Goal: Transaction & Acquisition: Purchase product/service

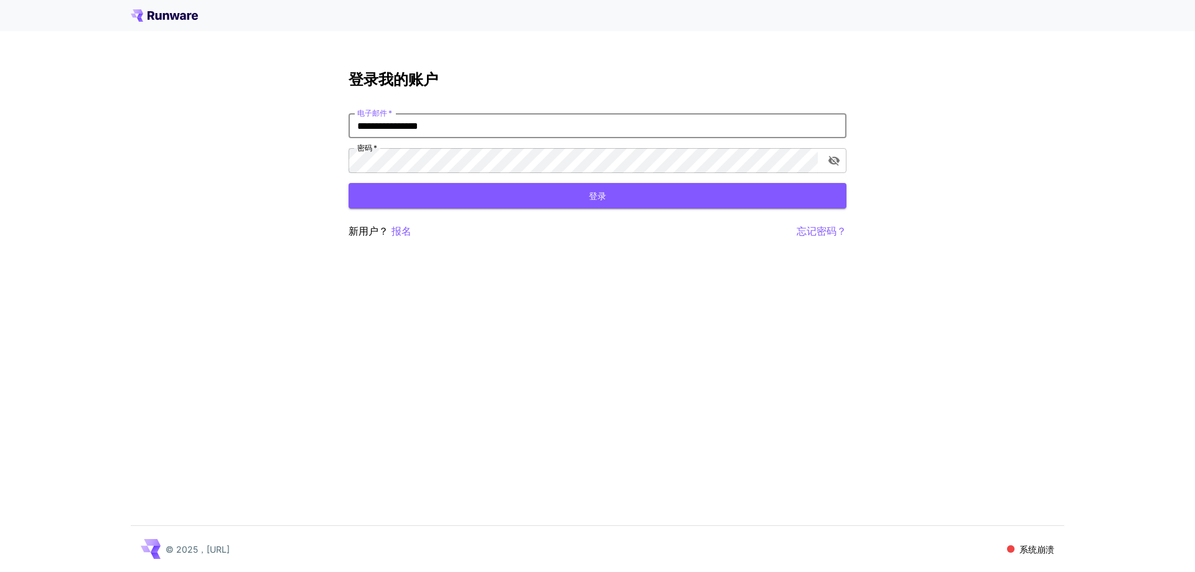
drag, startPoint x: 461, startPoint y: 126, endPoint x: 319, endPoint y: 119, distance: 142.7
click at [284, 119] on div "**********" at bounding box center [597, 286] width 1195 height 572
type input "**********"
click at [414, 232] on div "新用户？ 报名 忘记密码？" at bounding box center [597, 231] width 498 height 16
click at [391, 229] on font "报名" at bounding box center [401, 231] width 20 height 12
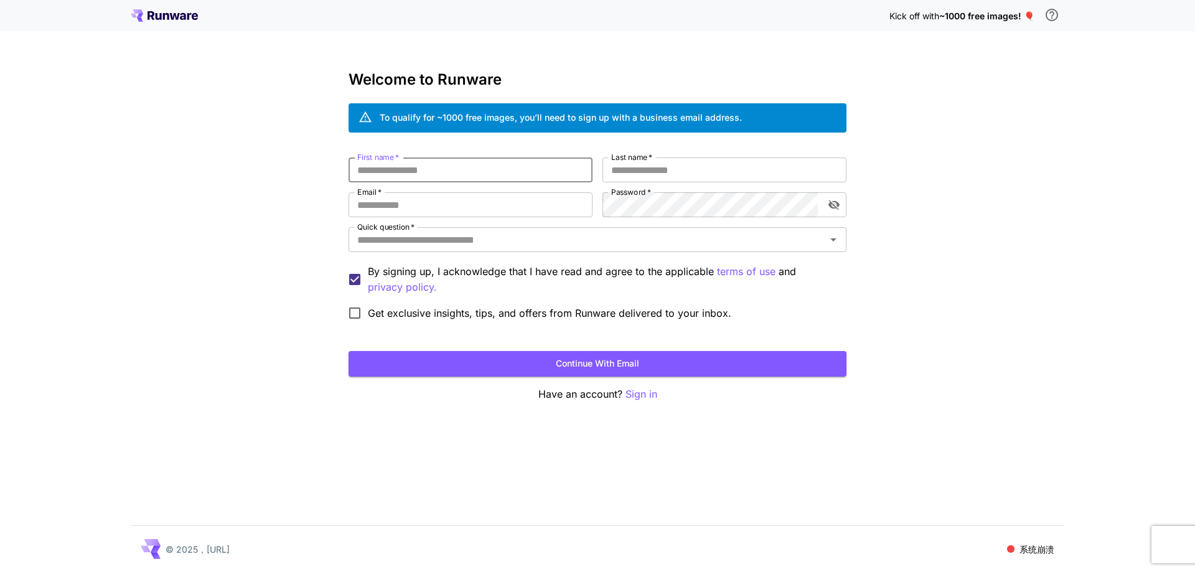
click at [436, 165] on input "First name   *" at bounding box center [470, 169] width 244 height 25
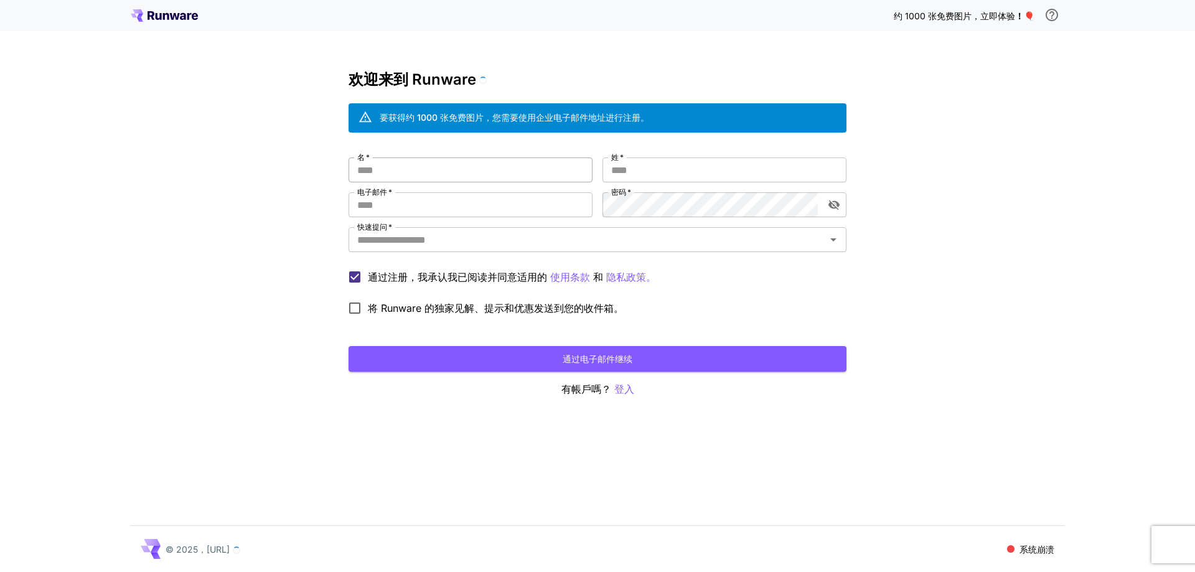
click at [435, 165] on input "名   *" at bounding box center [470, 169] width 244 height 25
type input "*"
click at [655, 172] on input "姓   *" at bounding box center [724, 169] width 244 height 25
type input "*"
click at [459, 203] on input "电子邮件   *" at bounding box center [470, 204] width 244 height 25
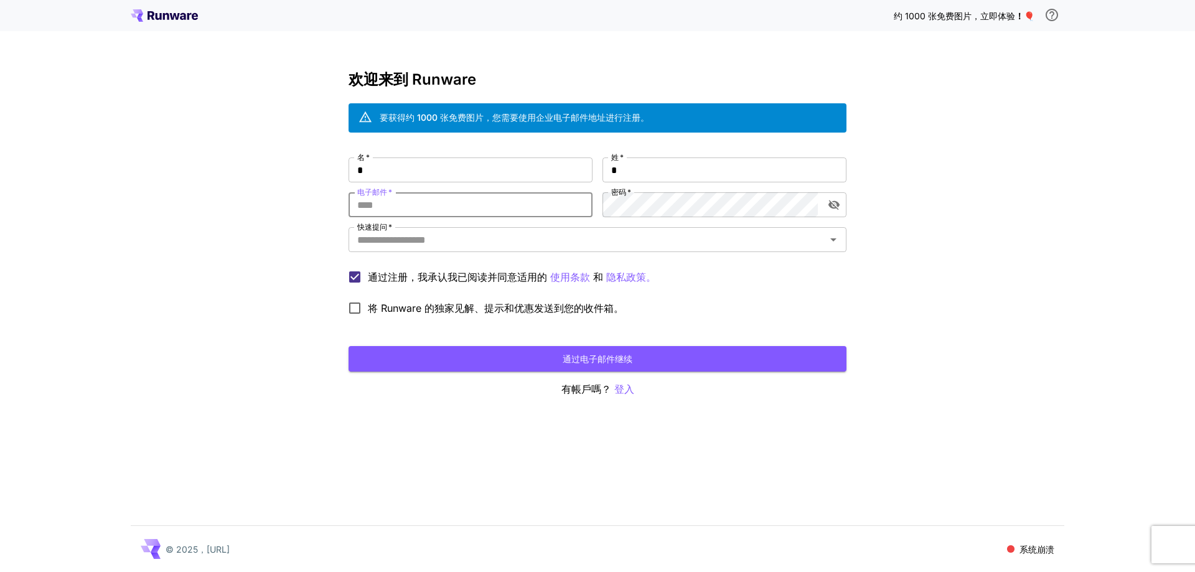
paste input "**********"
type input "**********"
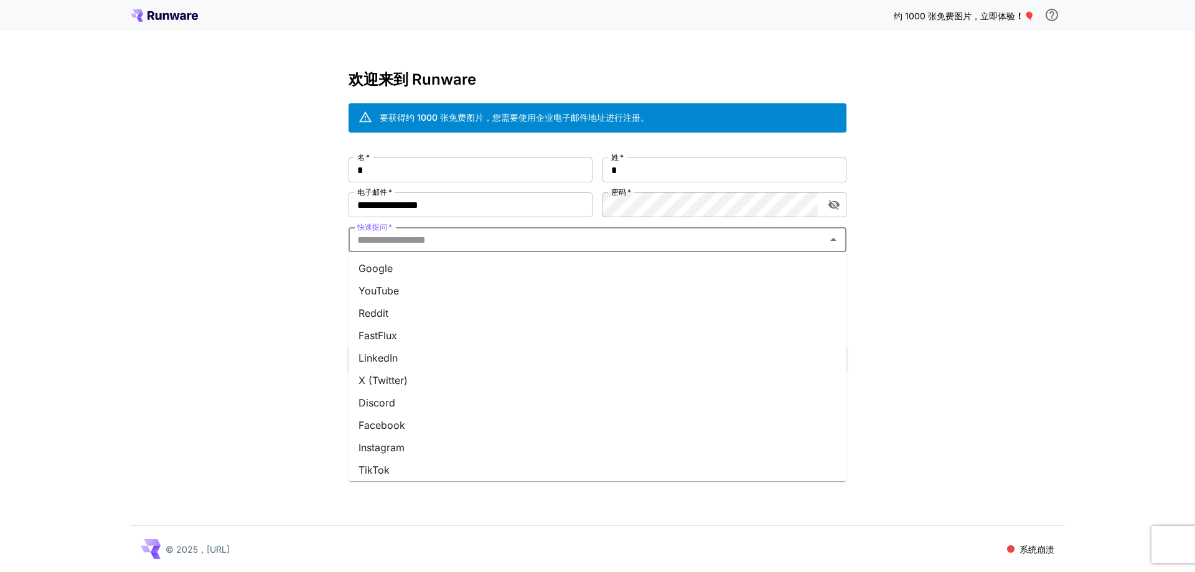
click at [469, 245] on input "快速提问   *" at bounding box center [587, 239] width 470 height 17
click at [429, 289] on li "YouTube" at bounding box center [597, 290] width 498 height 22
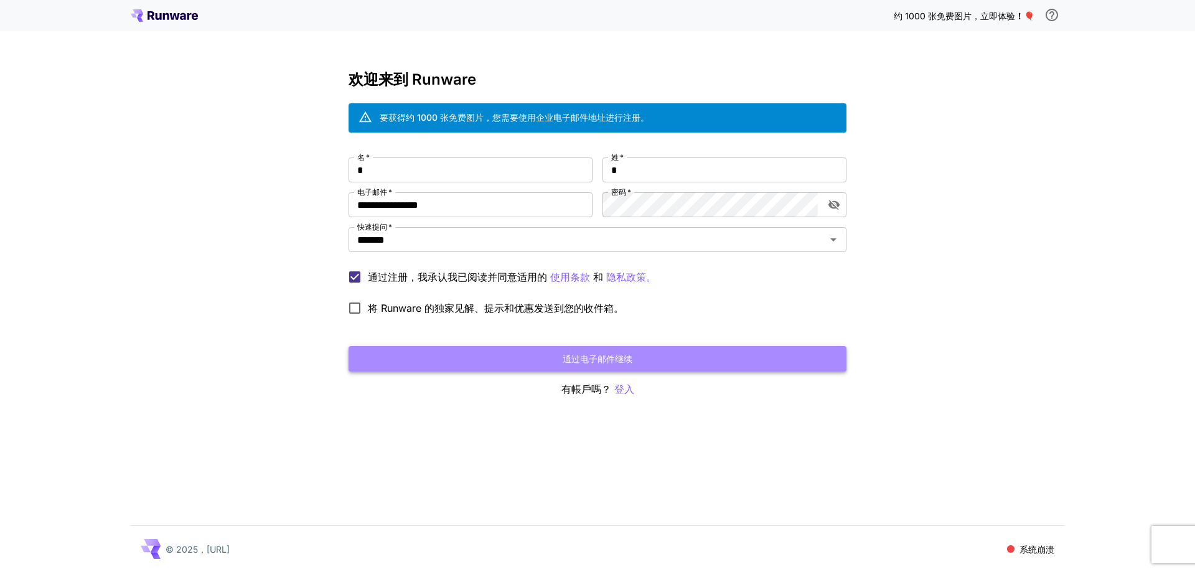
click at [652, 354] on button "通过电子邮件继续" at bounding box center [597, 359] width 498 height 26
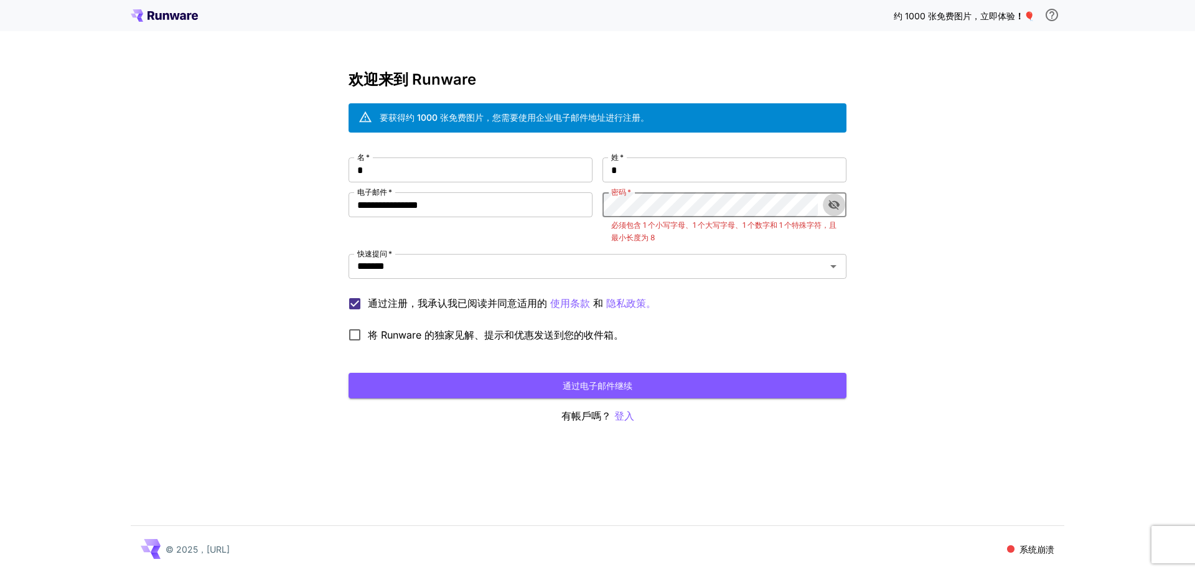
click at [829, 202] on icon "切换密码可见性" at bounding box center [834, 205] width 12 height 12
click at [763, 383] on button "通过电子邮件继续" at bounding box center [597, 386] width 498 height 26
click at [663, 384] on button "通过电子邮件继续" at bounding box center [597, 386] width 498 height 26
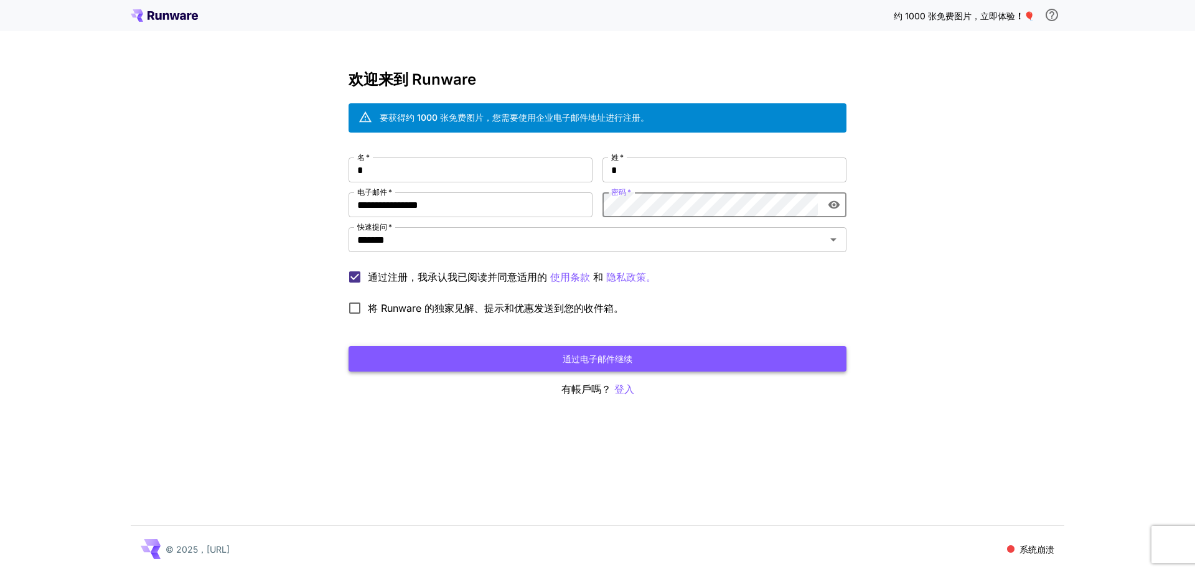
click at [731, 360] on button "通过电子邮件继续" at bounding box center [597, 359] width 498 height 26
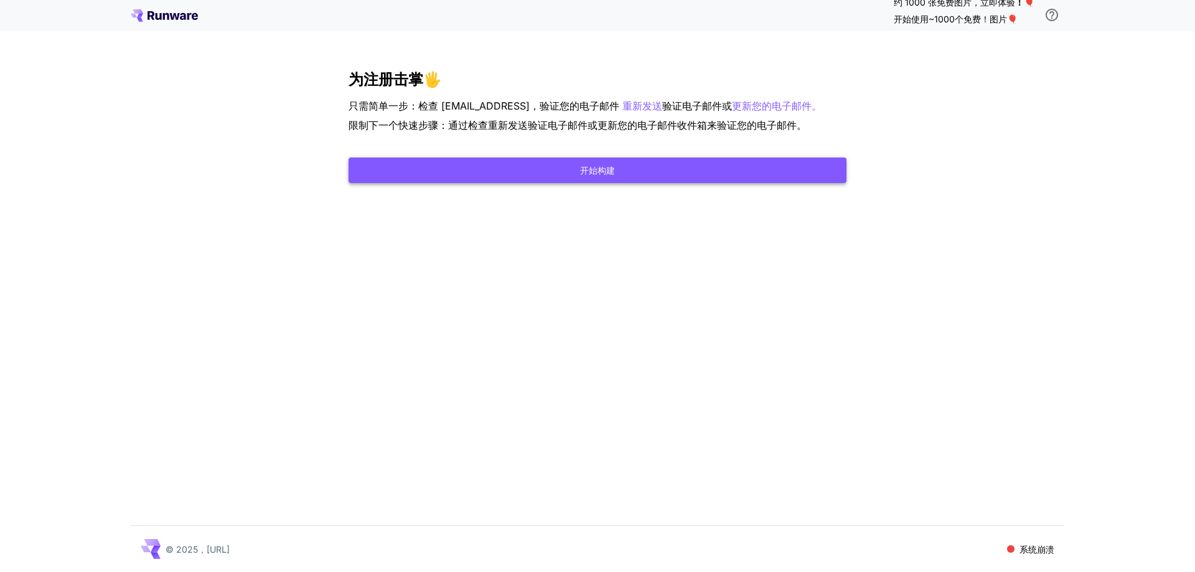
click at [640, 183] on button "开始构建" at bounding box center [597, 170] width 498 height 26
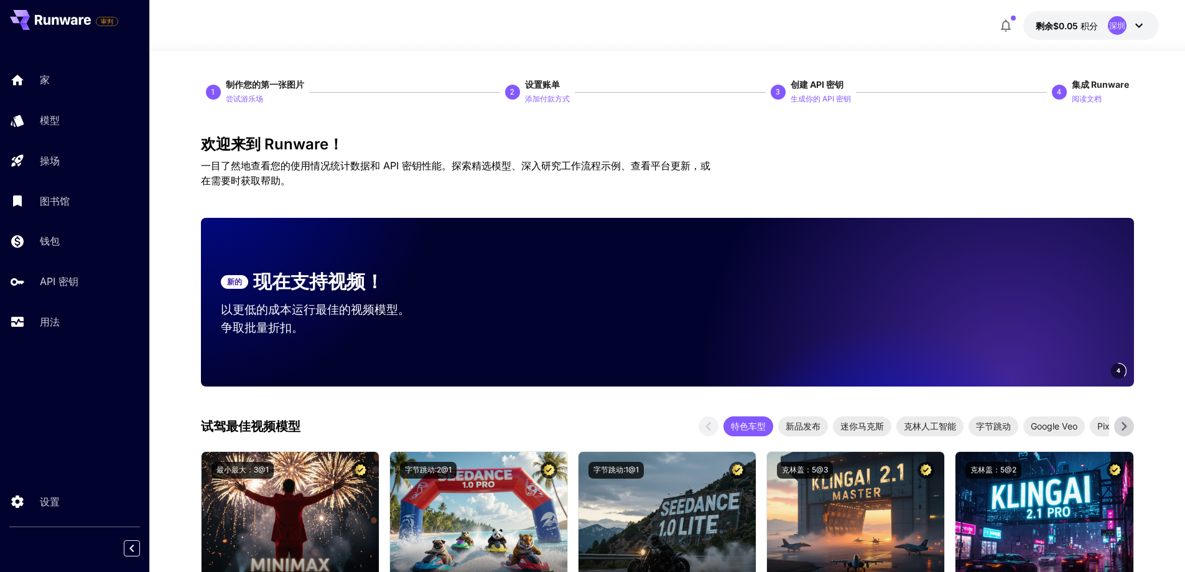
click at [1138, 22] on icon at bounding box center [1139, 25] width 15 height 15
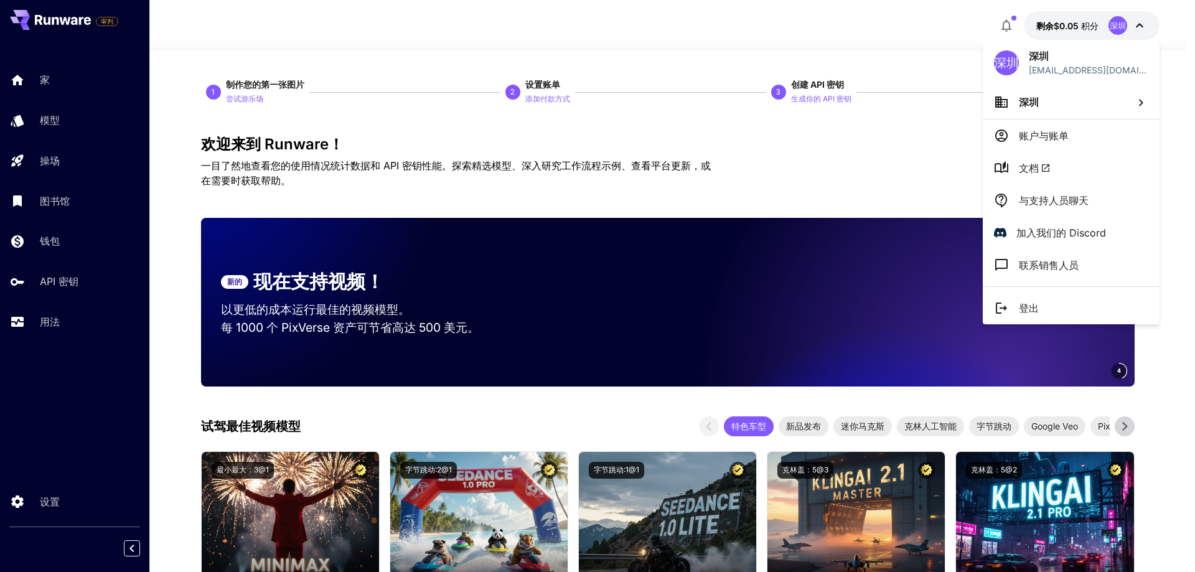
click at [1048, 132] on font "账户与账单" at bounding box center [1044, 135] width 50 height 12
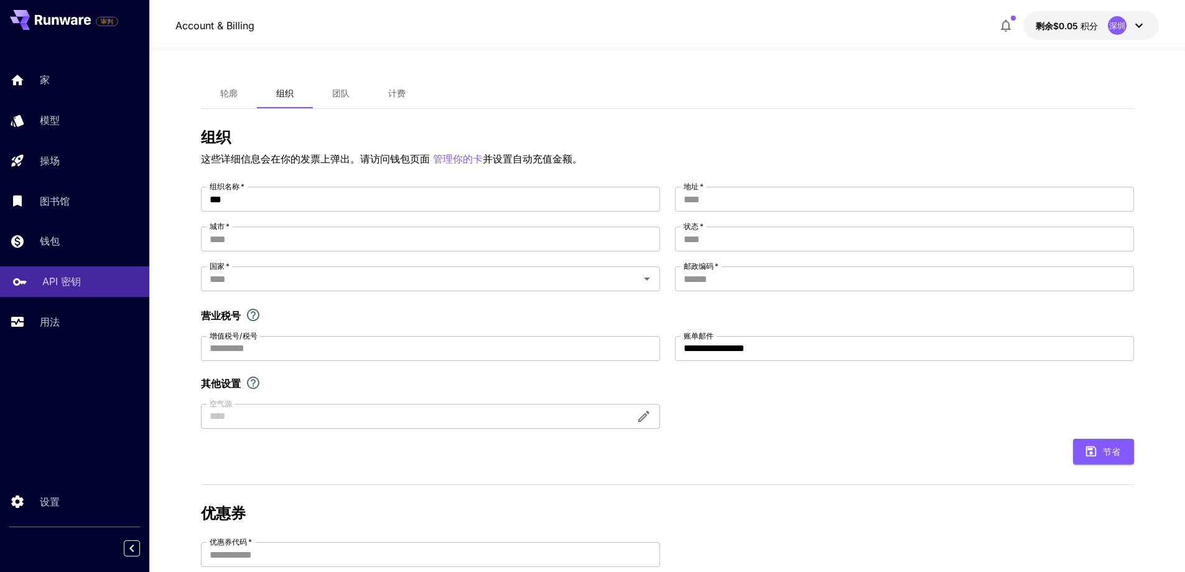
click at [57, 281] on font "API 密钥" at bounding box center [61, 281] width 39 height 12
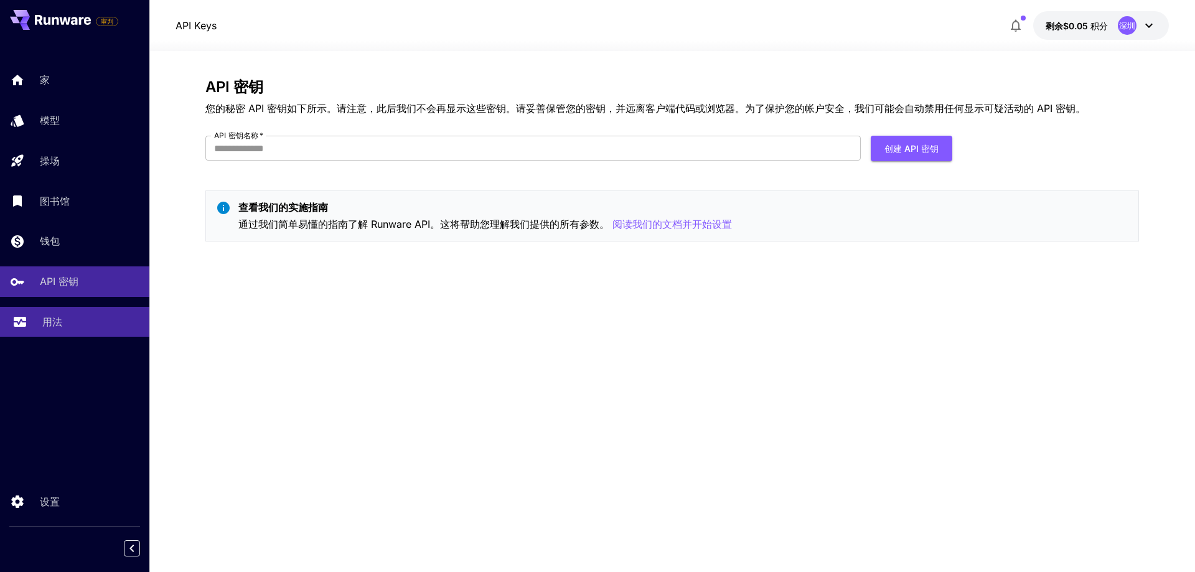
click at [56, 322] on font "用法" at bounding box center [52, 321] width 20 height 12
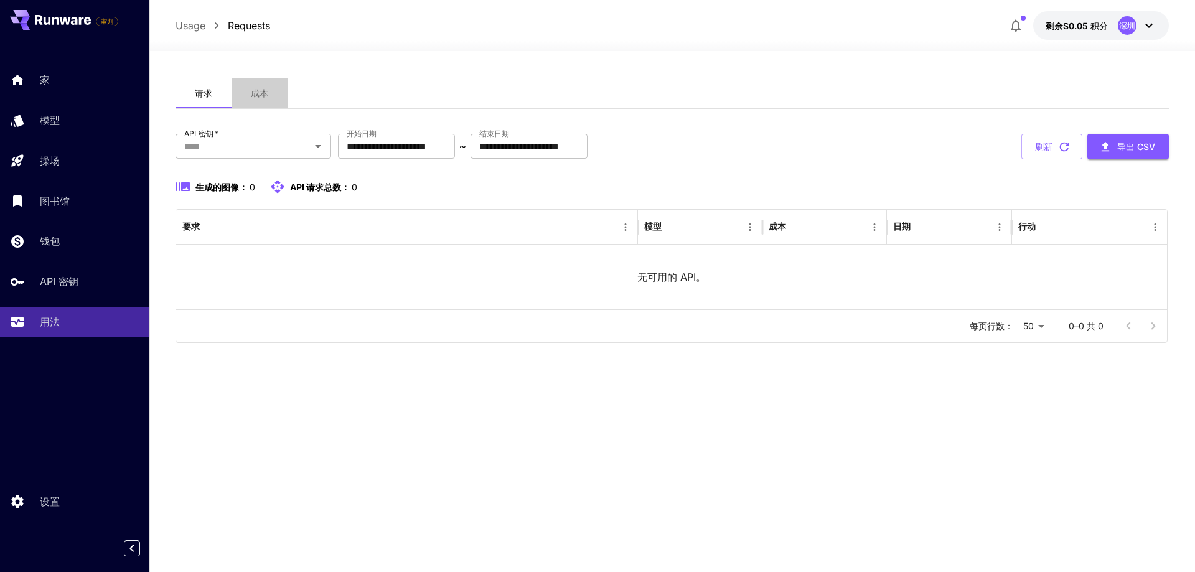
click at [263, 91] on font "成本" at bounding box center [259, 93] width 17 height 11
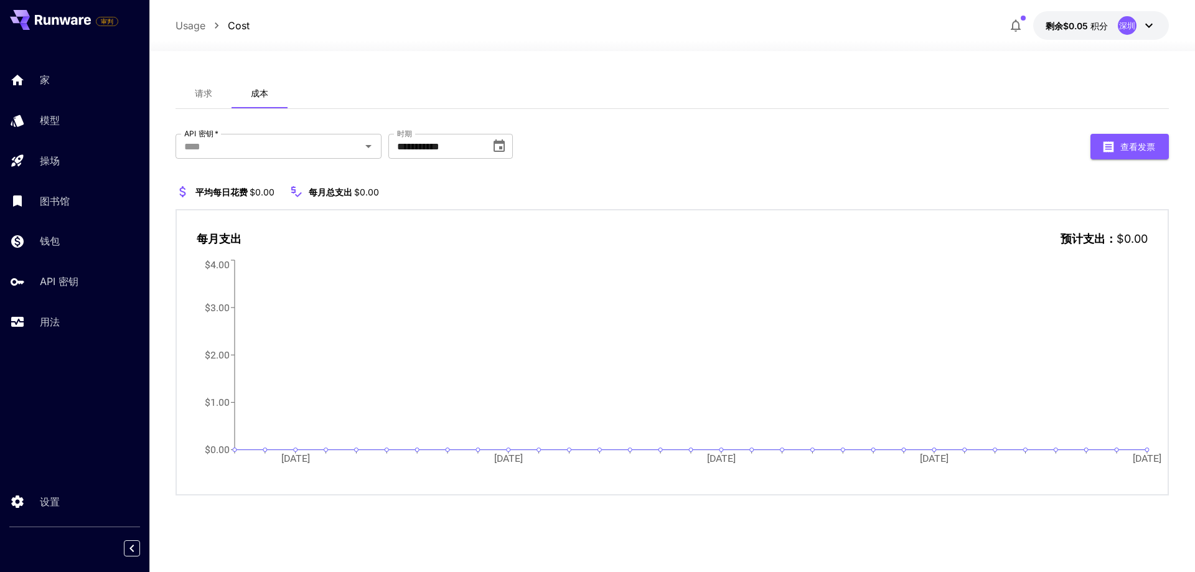
click at [386, 144] on div "**********" at bounding box center [671, 147] width 993 height 26
click at [368, 145] on icon "打开" at bounding box center [368, 146] width 6 height 3
click at [368, 145] on icon "Close" at bounding box center [368, 145] width 6 height 3
click at [195, 88] on font "请求" at bounding box center [203, 93] width 17 height 11
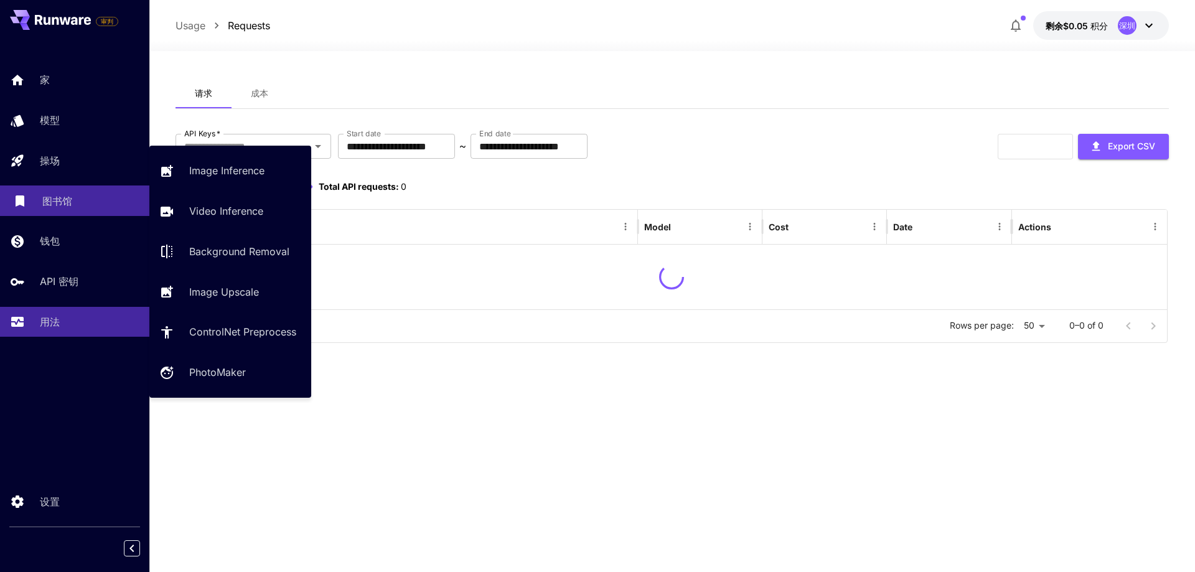
click at [64, 202] on font "图书馆" at bounding box center [57, 201] width 30 height 12
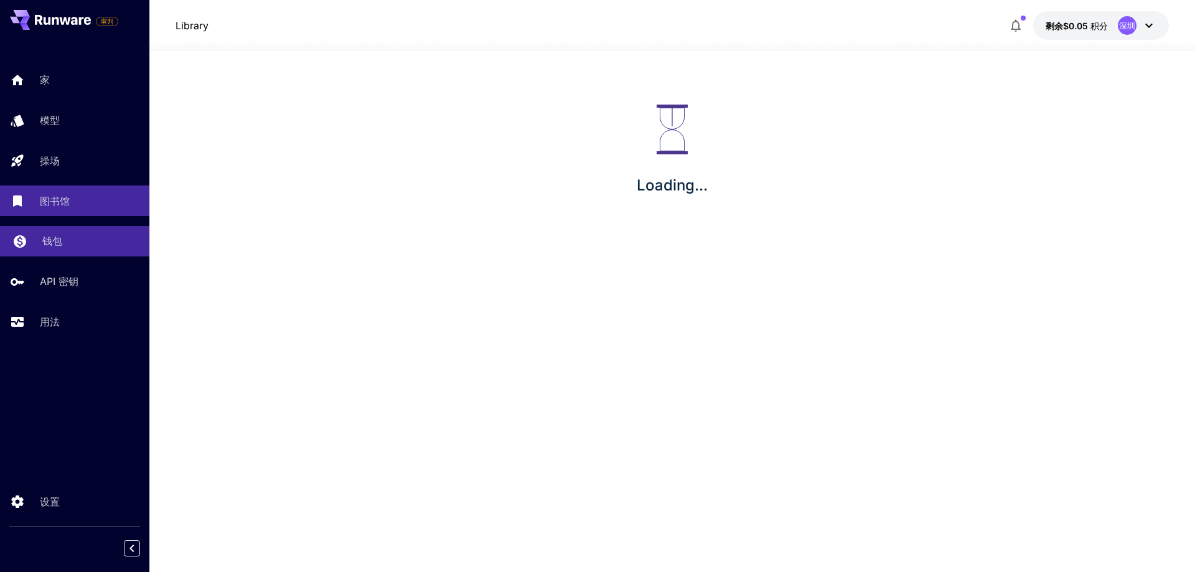
click at [70, 246] on div "钱包" at bounding box center [90, 240] width 97 height 15
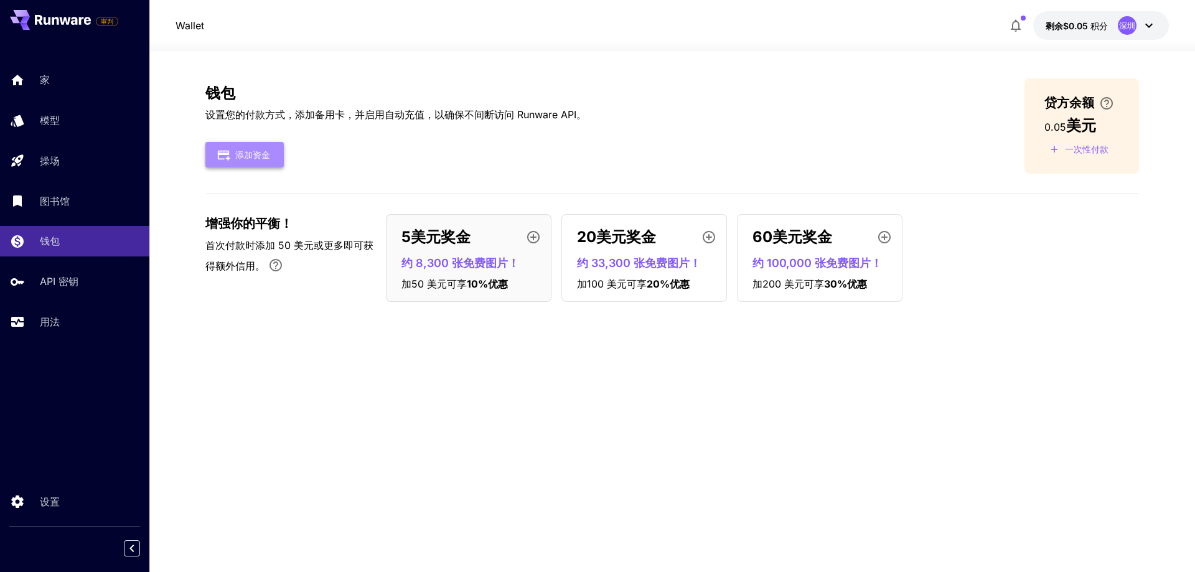
click at [239, 152] on font "添加资金" at bounding box center [252, 154] width 35 height 11
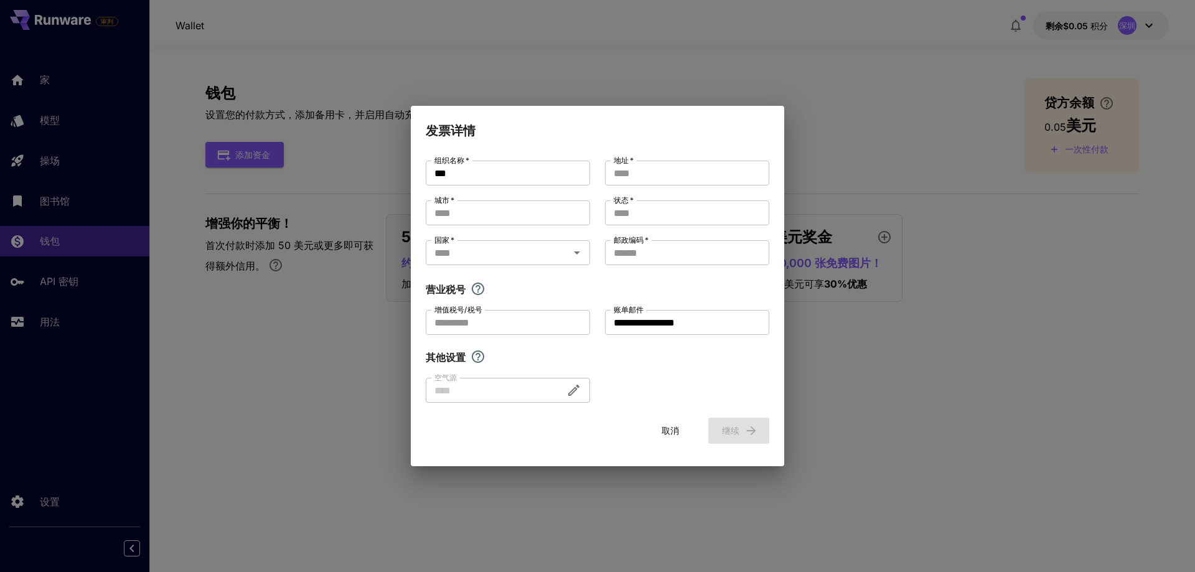
click at [666, 429] on font "取消" at bounding box center [669, 430] width 17 height 11
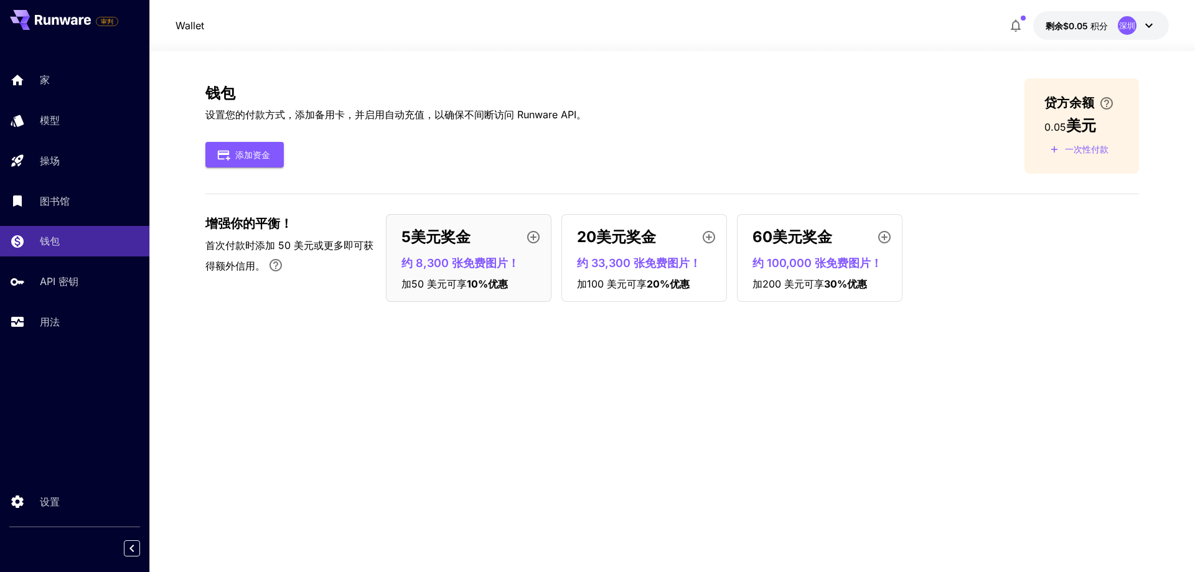
click at [495, 264] on font "约 8,300 张免费图片！" at bounding box center [460, 262] width 118 height 13
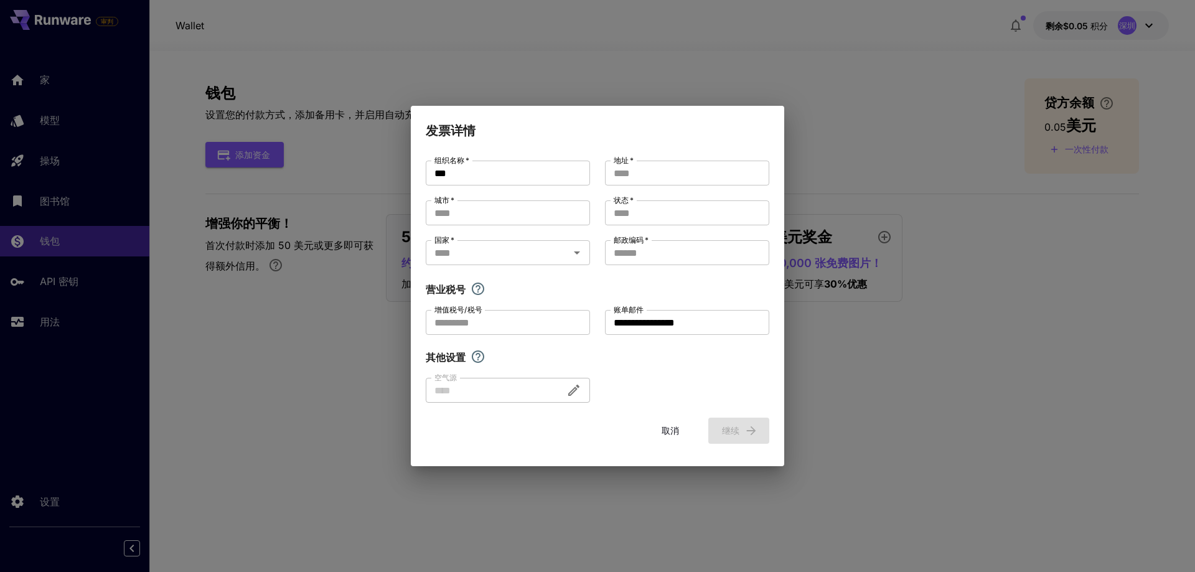
click at [666, 427] on font "取消" at bounding box center [669, 430] width 17 height 11
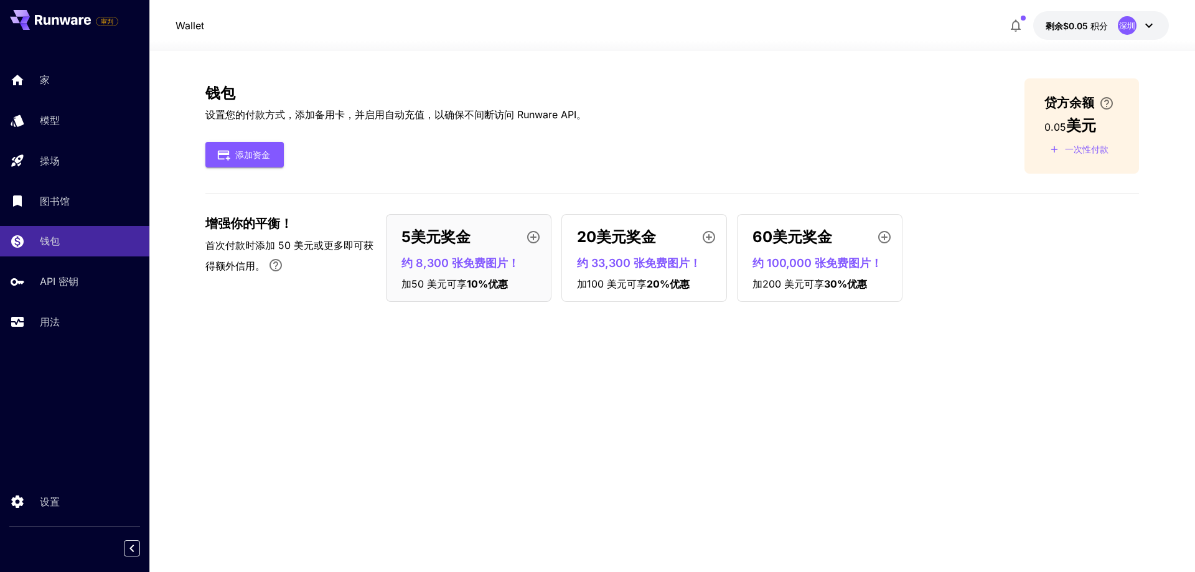
click at [535, 235] on icon "button" at bounding box center [533, 237] width 15 height 15
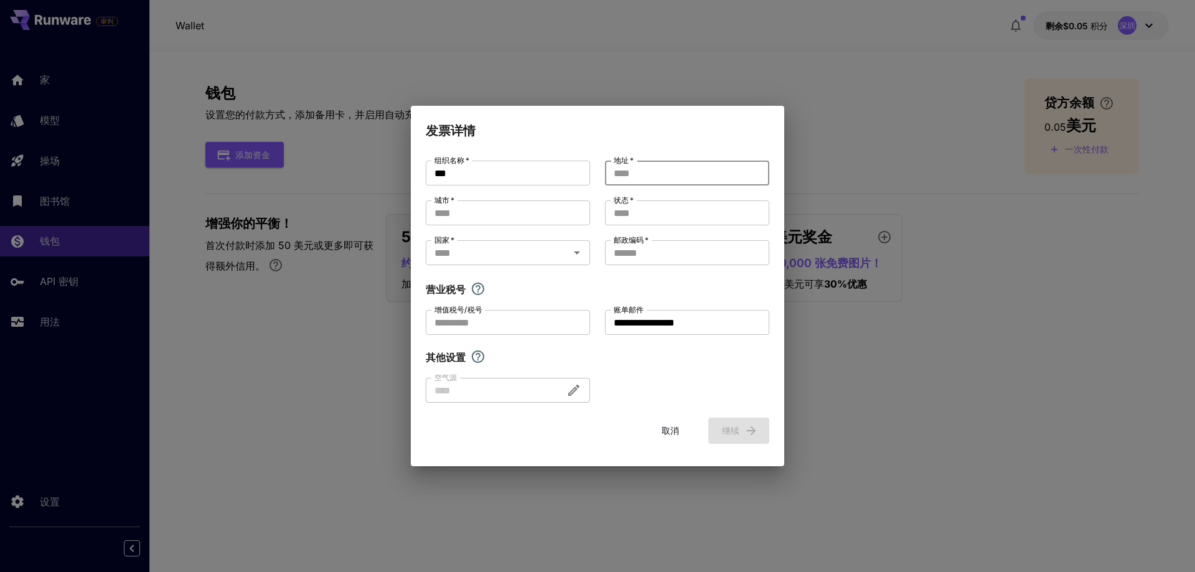
click at [687, 178] on input "地址   *" at bounding box center [687, 173] width 164 height 25
click at [675, 429] on button "取消" at bounding box center [670, 431] width 56 height 26
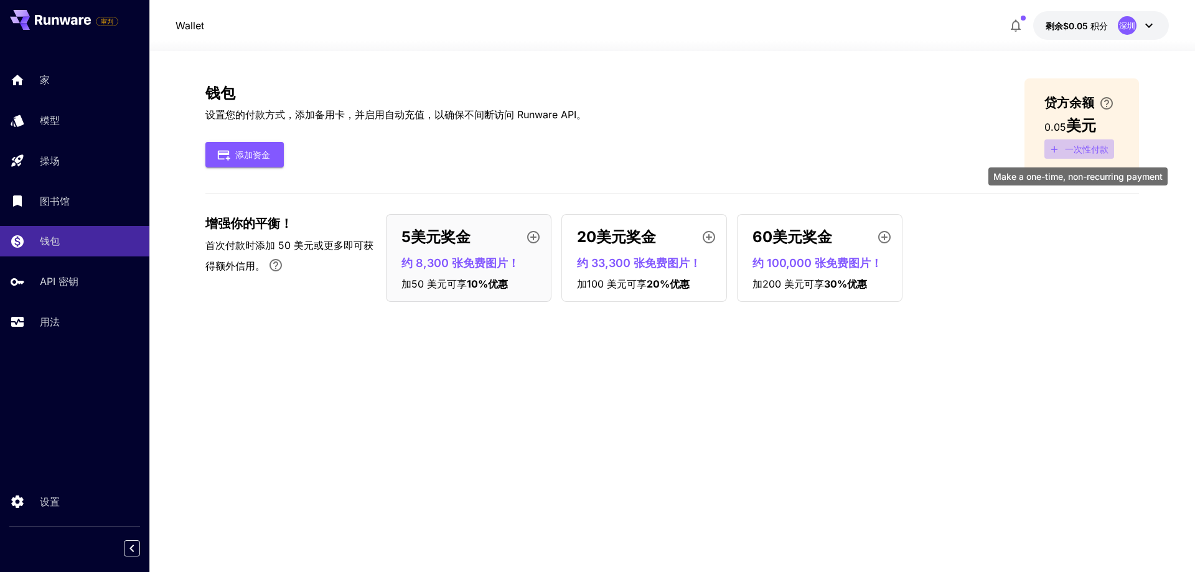
click at [1086, 151] on font "一次性付款" at bounding box center [1087, 149] width 44 height 11
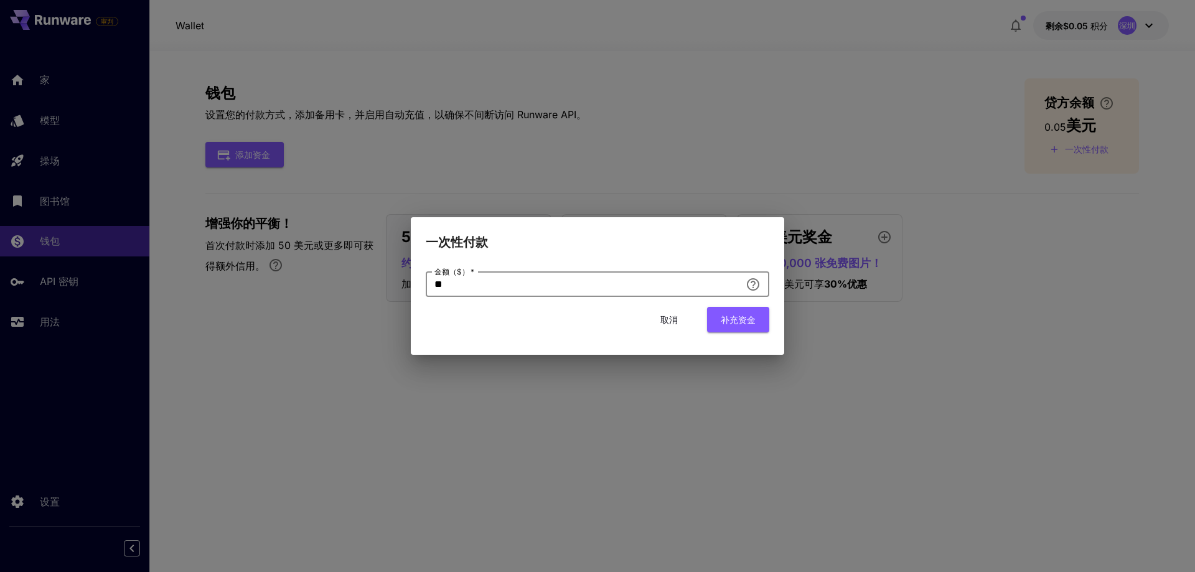
drag, startPoint x: 447, startPoint y: 291, endPoint x: 427, endPoint y: 292, distance: 19.9
click at [427, 292] on input "**" at bounding box center [583, 284] width 315 height 25
type input "*"
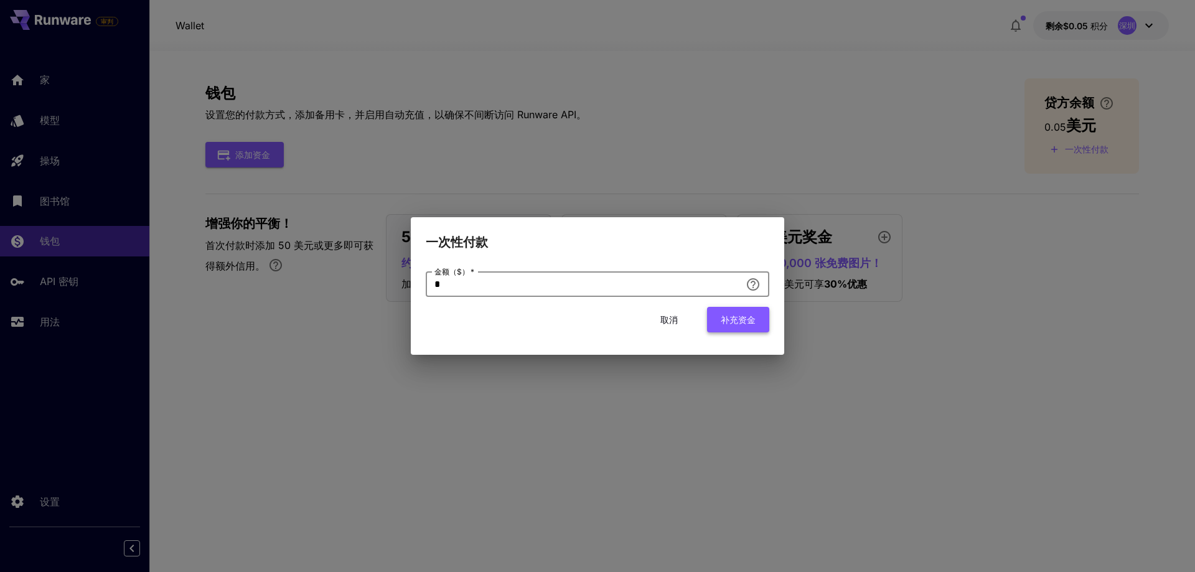
click at [735, 314] on font "补充资金" at bounding box center [738, 319] width 35 height 11
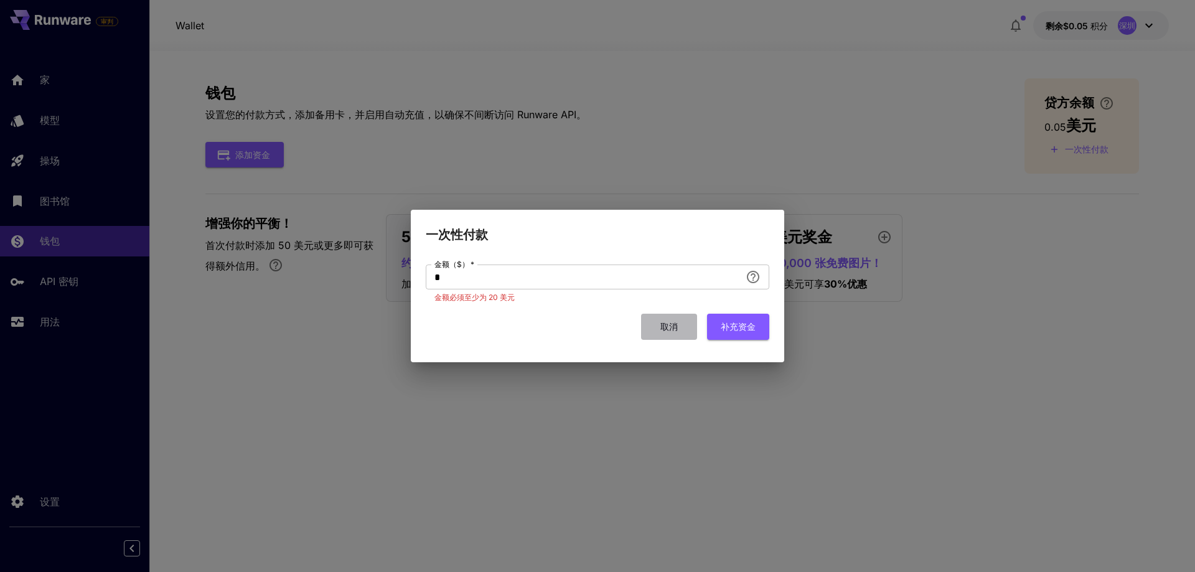
click at [678, 322] on button "取消" at bounding box center [669, 327] width 56 height 26
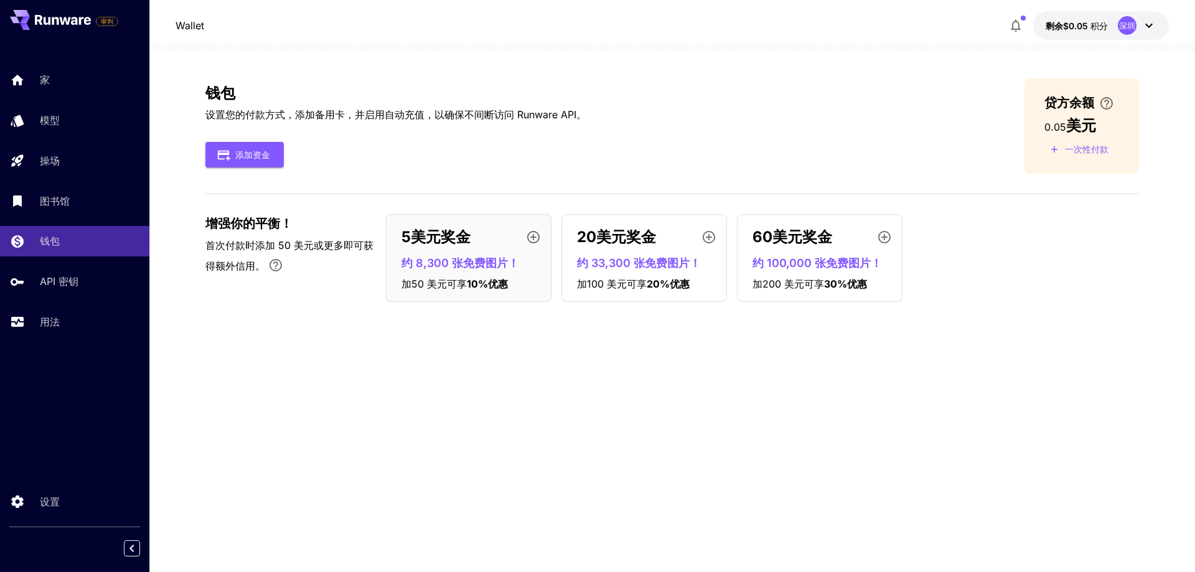
click at [535, 232] on icon "button" at bounding box center [533, 237] width 12 height 12
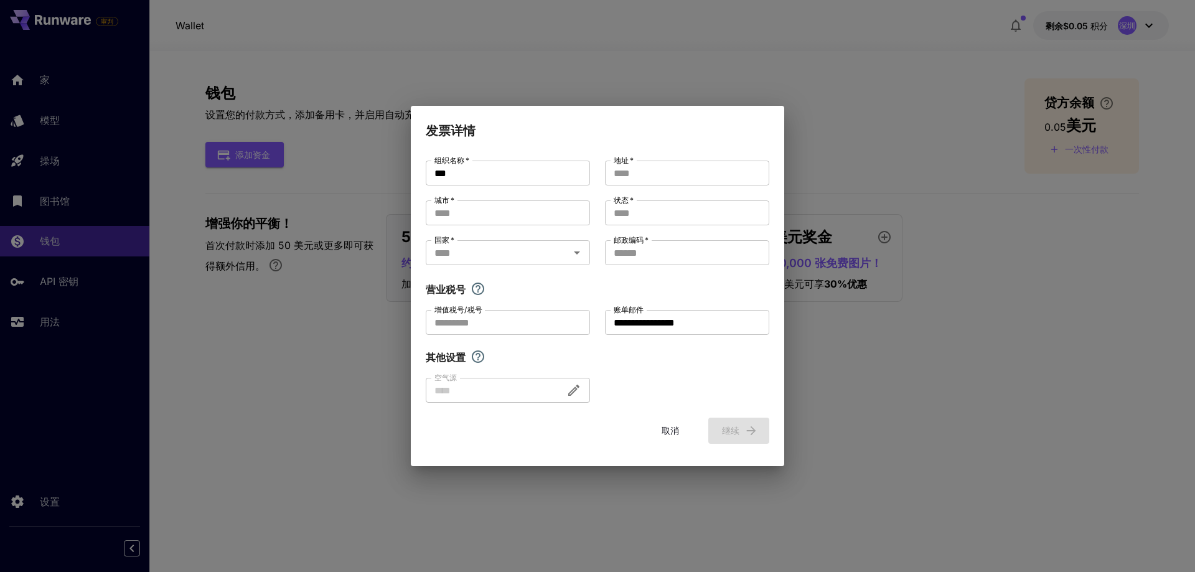
click at [665, 434] on font "取消" at bounding box center [669, 430] width 17 height 11
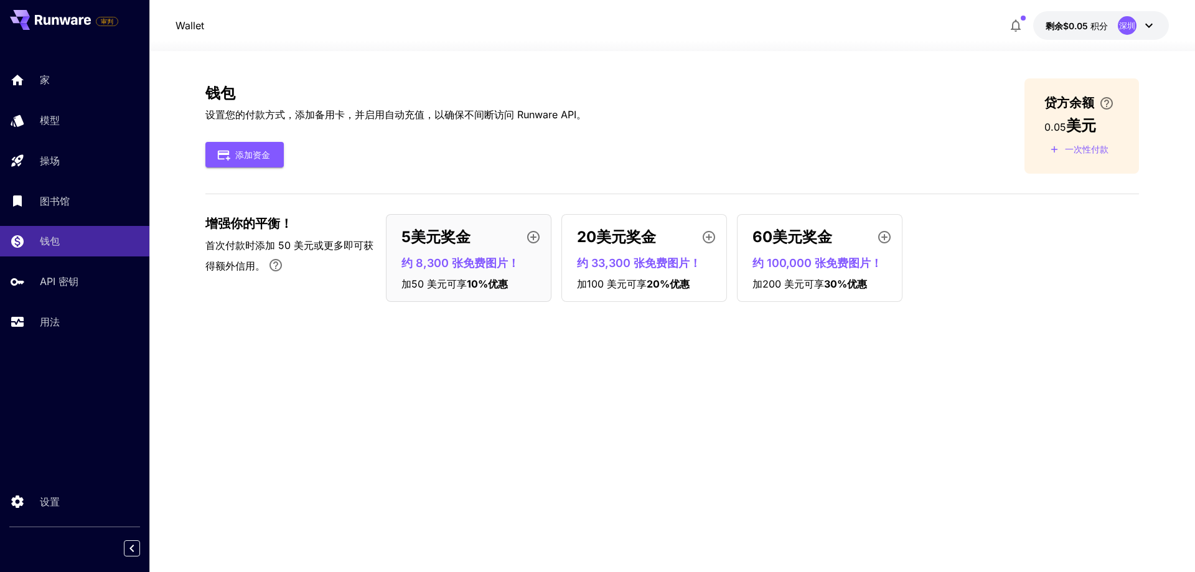
click at [72, 17] on icon at bounding box center [63, 20] width 56 height 10
click at [1079, 25] on font "剩余$0.05" at bounding box center [1066, 26] width 42 height 11
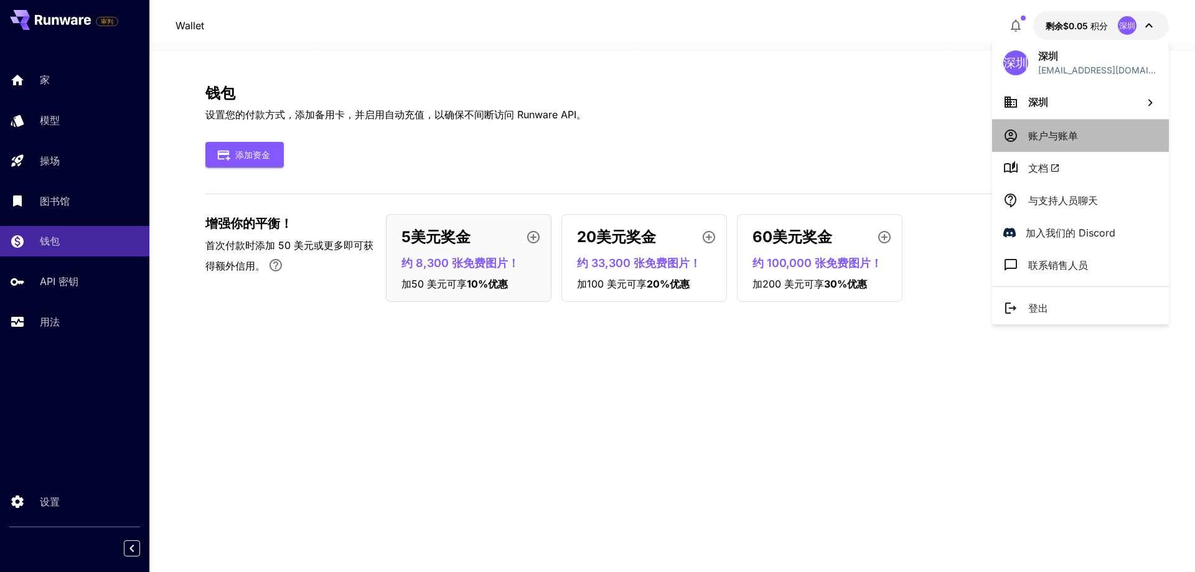
click at [1053, 133] on font "账户与账单" at bounding box center [1053, 135] width 50 height 12
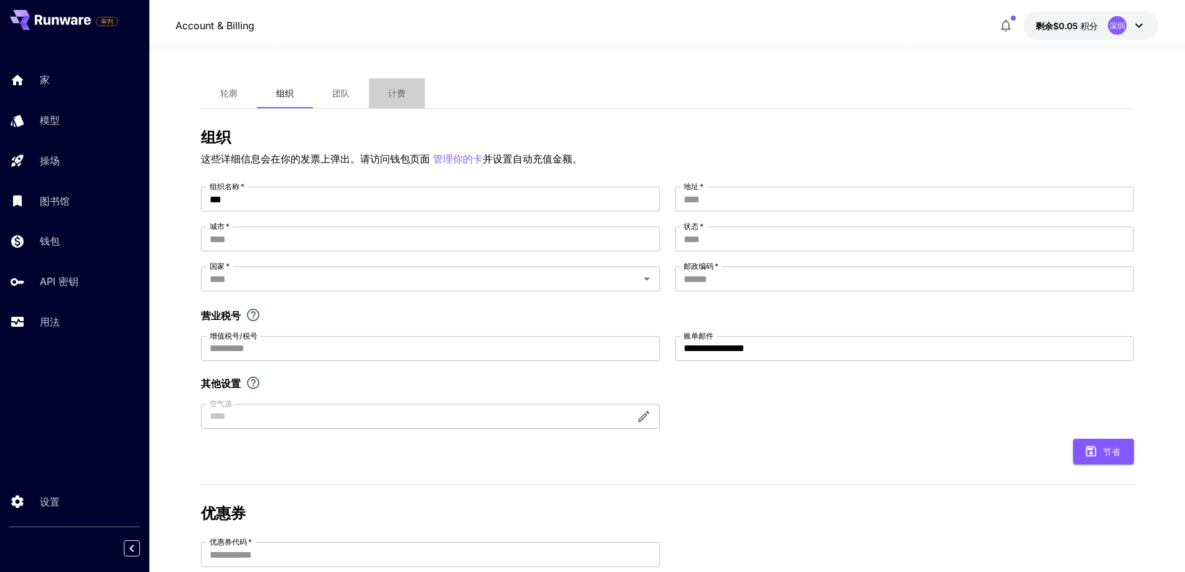
click at [388, 91] on font "计费" at bounding box center [396, 93] width 17 height 11
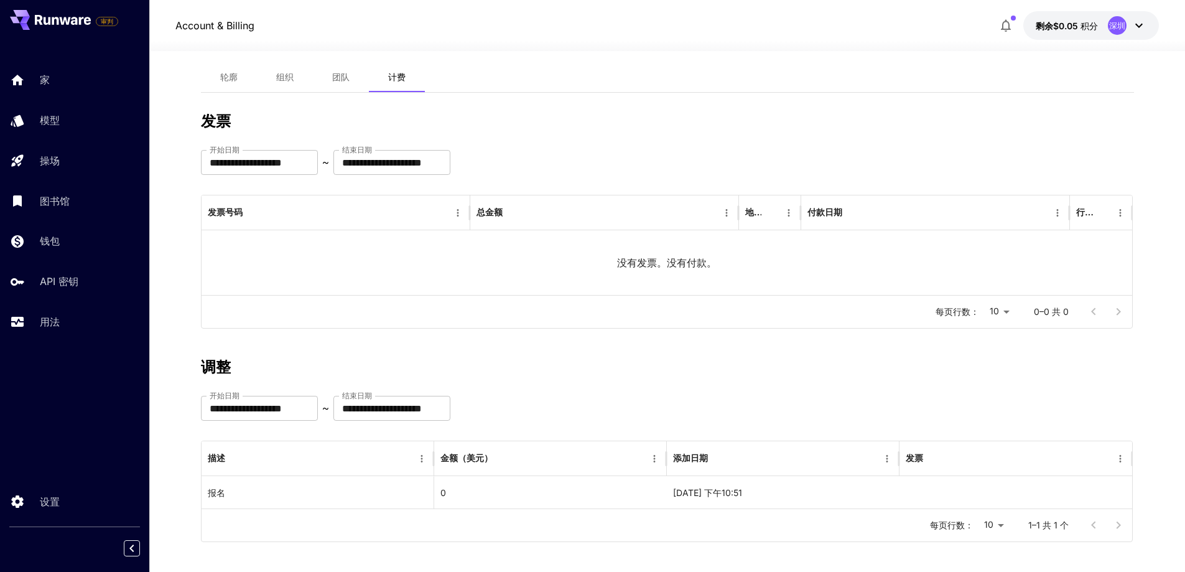
scroll to position [24, 0]
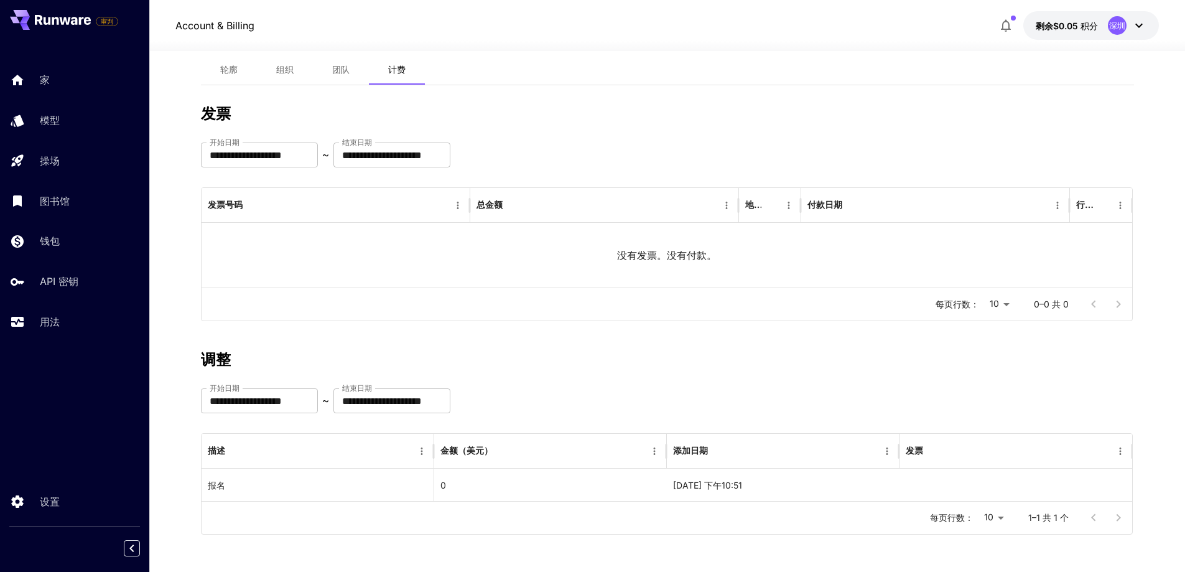
click at [286, 68] on font "组织" at bounding box center [284, 69] width 17 height 11
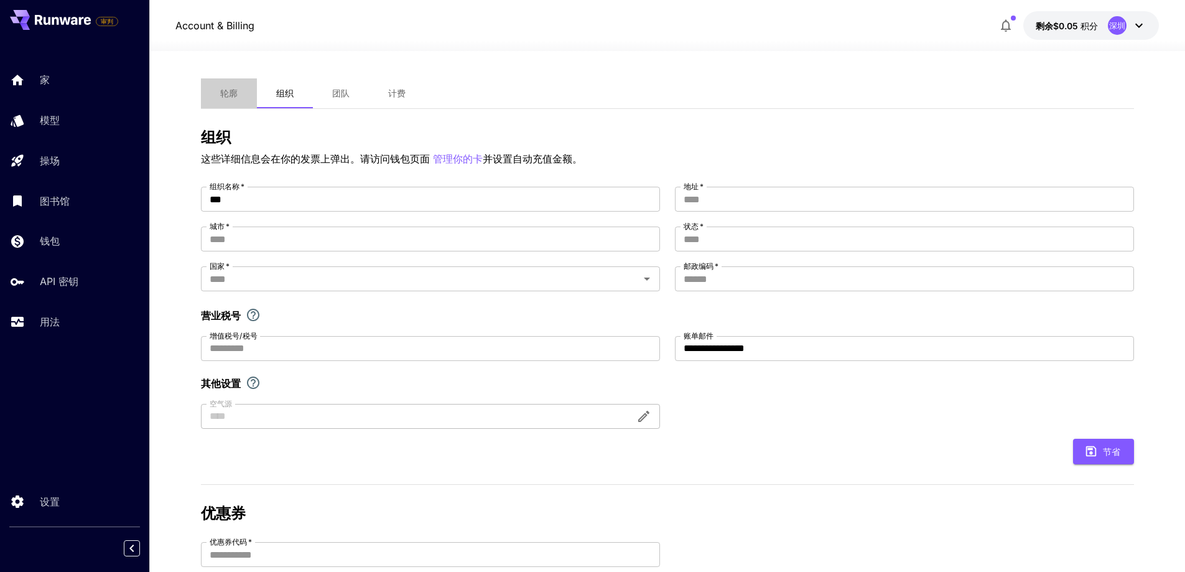
click at [230, 90] on font "轮廓" at bounding box center [228, 93] width 17 height 11
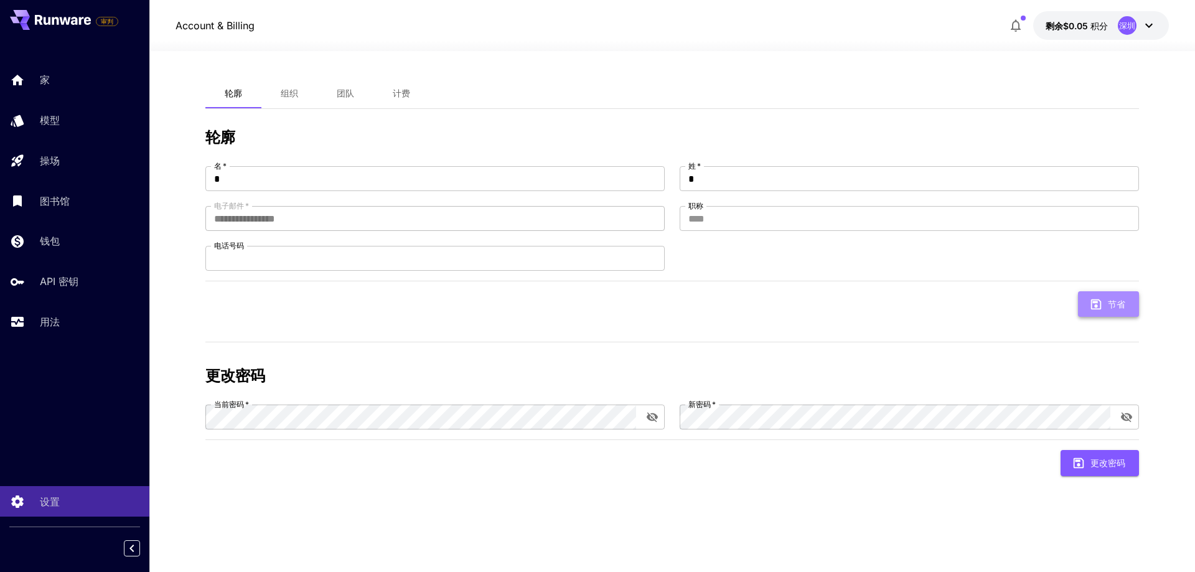
click at [1111, 302] on font "节省" at bounding box center [1116, 304] width 17 height 11
click at [93, 283] on div "API 密钥" at bounding box center [90, 281] width 97 height 15
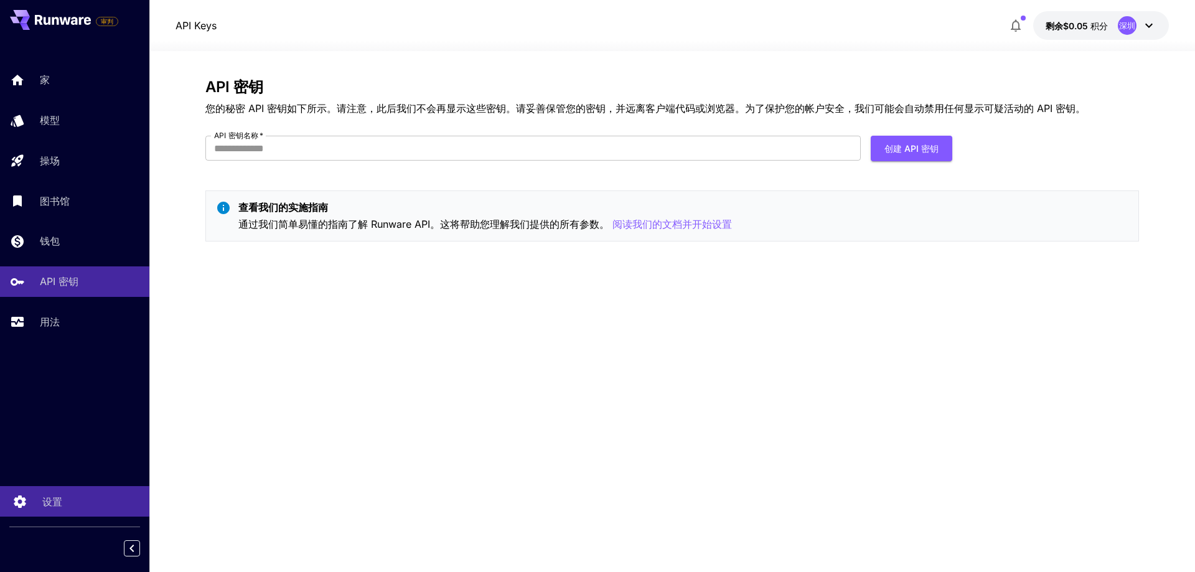
click at [85, 512] on link "设置" at bounding box center [74, 501] width 149 height 30
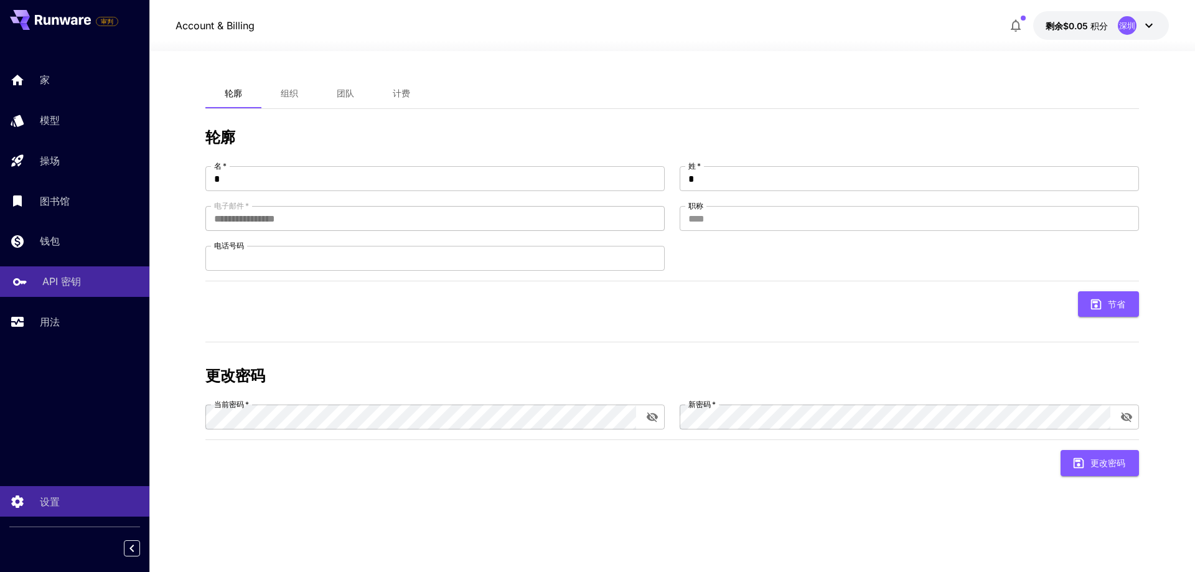
click at [70, 284] on font "API 密钥" at bounding box center [61, 281] width 39 height 12
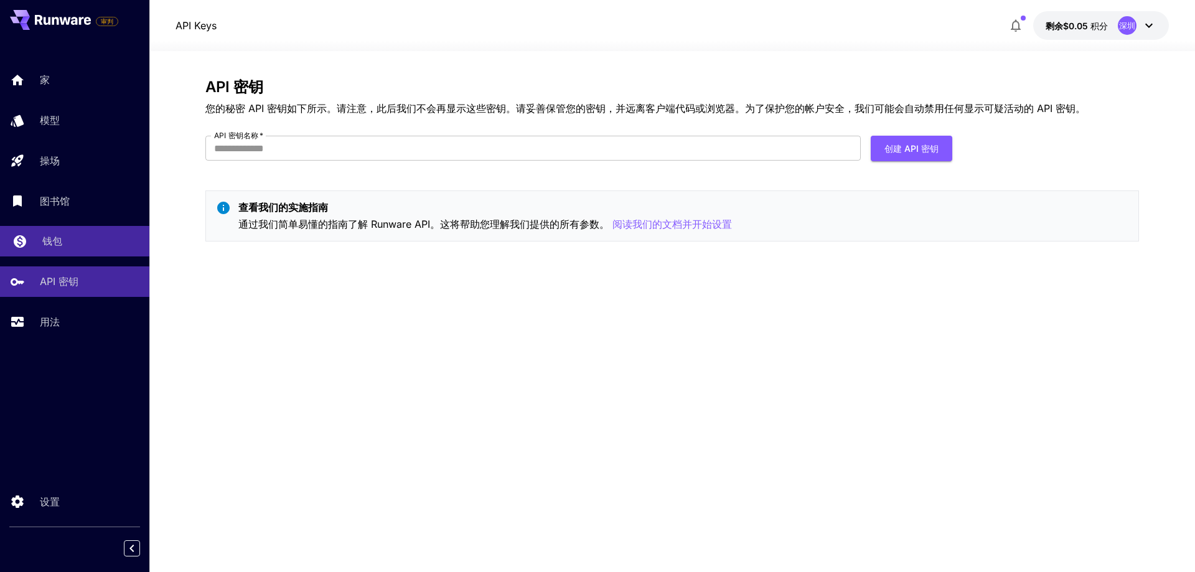
click at [78, 240] on div "钱包" at bounding box center [90, 240] width 97 height 15
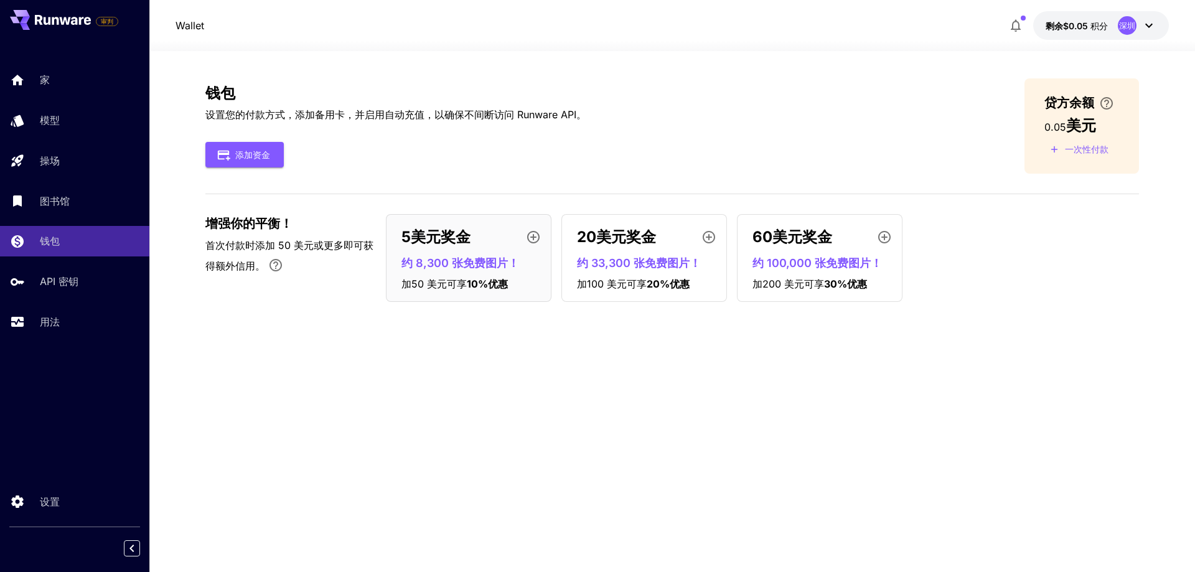
drag, startPoint x: 268, startPoint y: 149, endPoint x: 352, endPoint y: 152, distance: 84.1
click at [352, 152] on div "添加资金" at bounding box center [395, 155] width 381 height 26
click at [536, 236] on icon "button" at bounding box center [533, 237] width 15 height 15
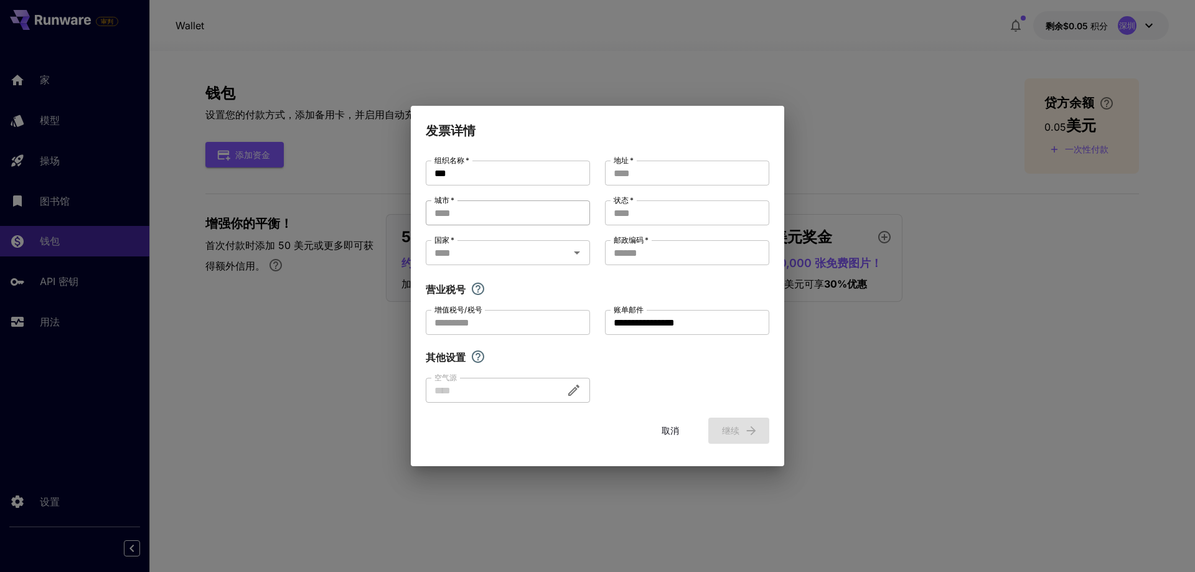
click at [484, 215] on input "城市   *" at bounding box center [508, 212] width 164 height 25
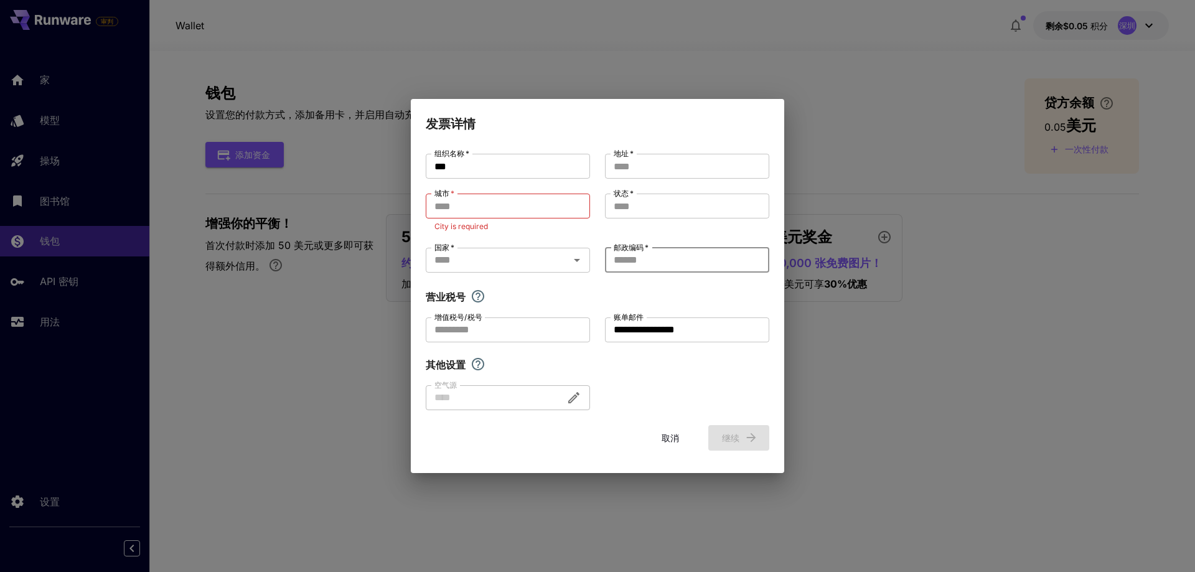
click at [638, 253] on input "邮政编码   *" at bounding box center [687, 260] width 164 height 25
type input "******"
click at [648, 158] on input "地址   *" at bounding box center [687, 166] width 164 height 25
type input "*"
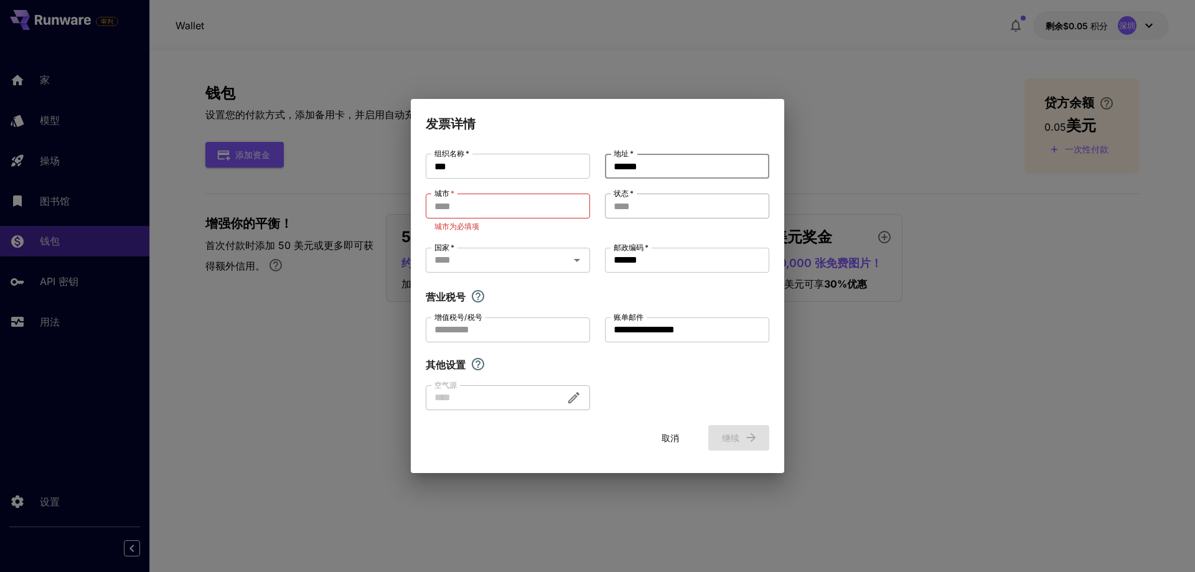
type input "******"
click at [647, 207] on input "状态   *" at bounding box center [687, 206] width 164 height 25
type input "*"
click at [509, 208] on input "城市   *" at bounding box center [508, 206] width 164 height 25
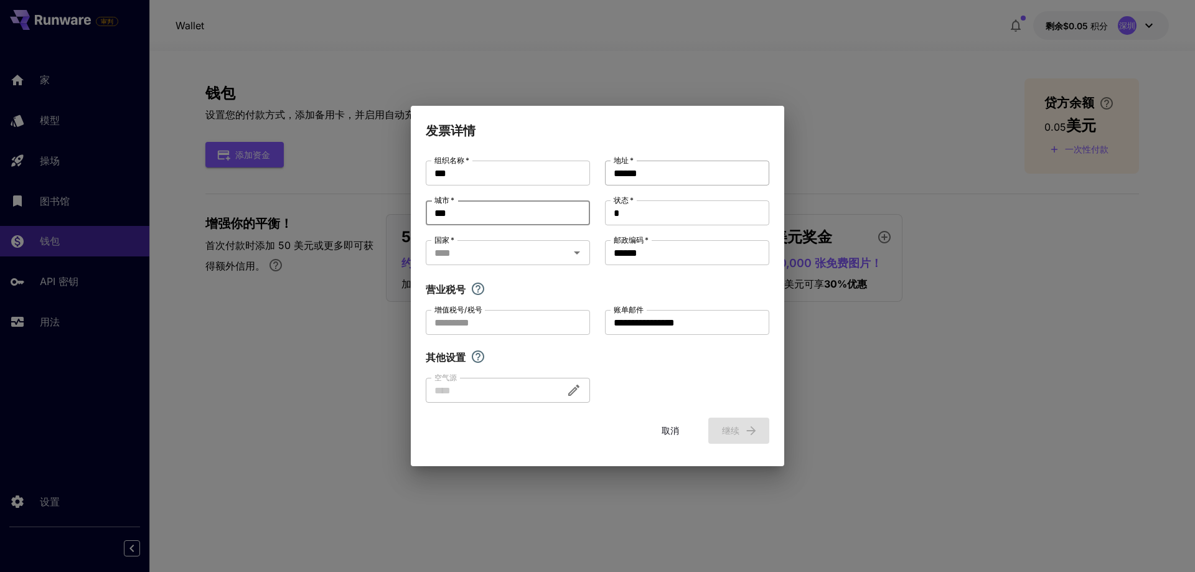
type input "***"
drag, startPoint x: 642, startPoint y: 177, endPoint x: 728, endPoint y: 162, distance: 87.8
click at [728, 162] on input "******" at bounding box center [687, 173] width 164 height 25
type input "***"
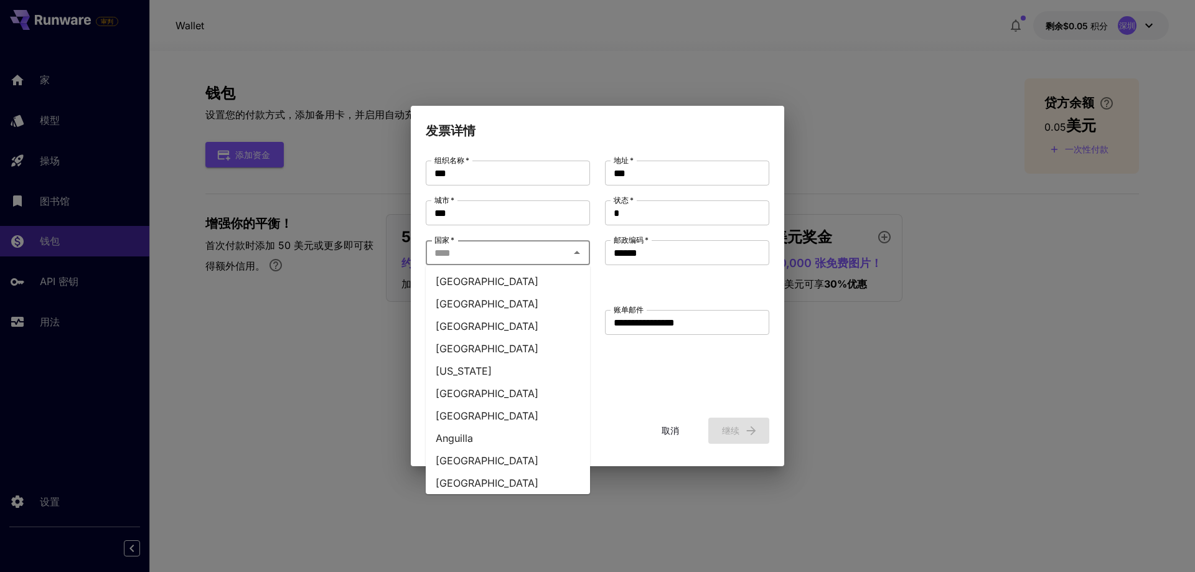
click at [505, 254] on input "国家   *" at bounding box center [497, 252] width 136 height 17
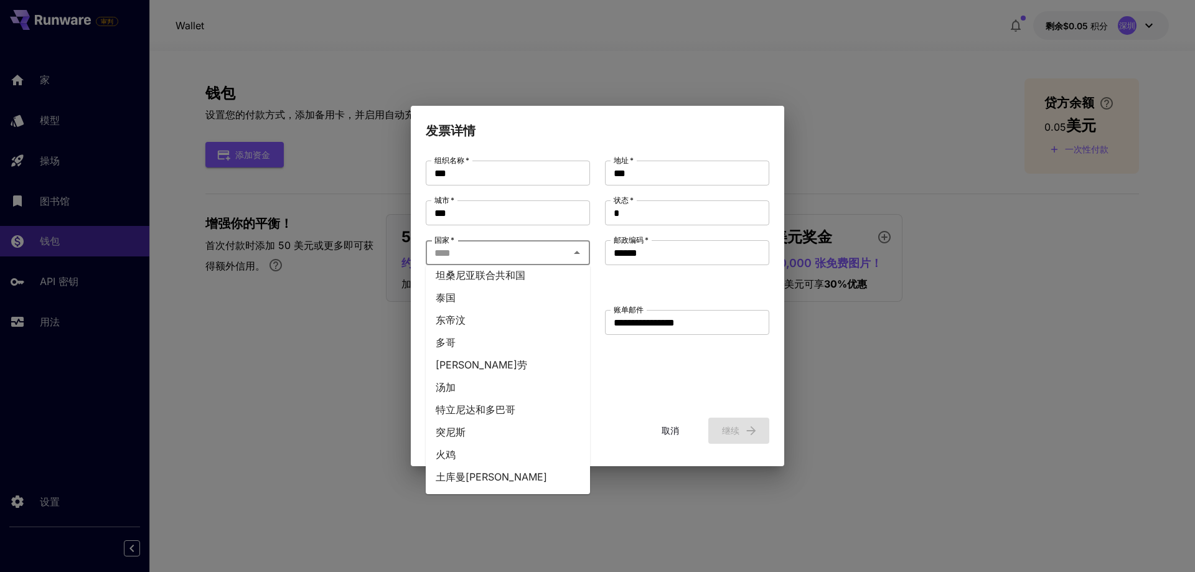
scroll to position [5075, 0]
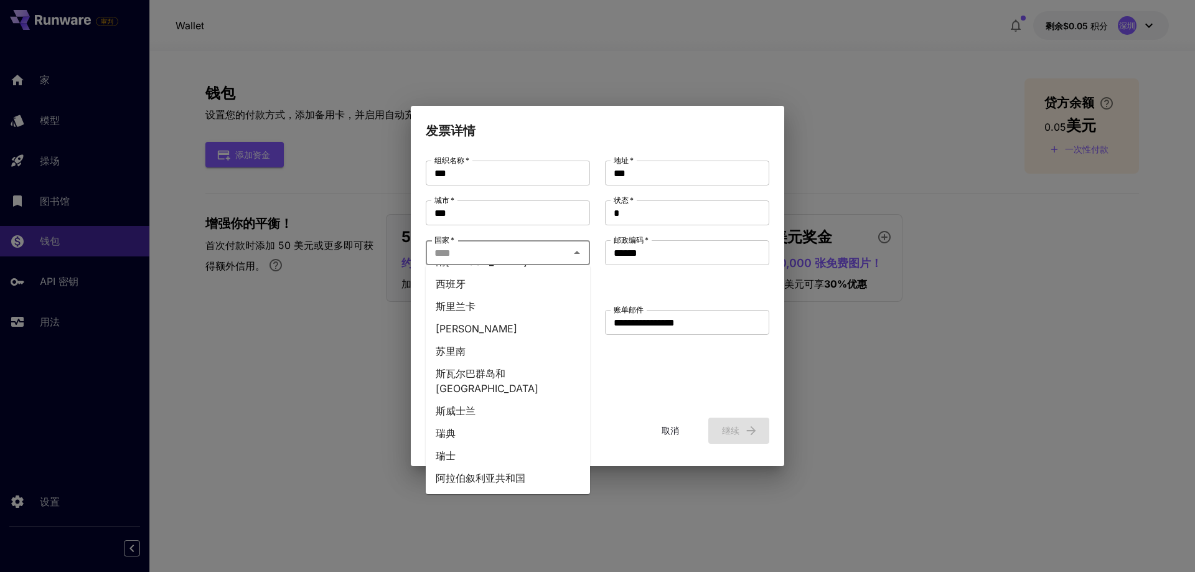
click at [465, 253] on input "国家   *" at bounding box center [497, 252] width 136 height 17
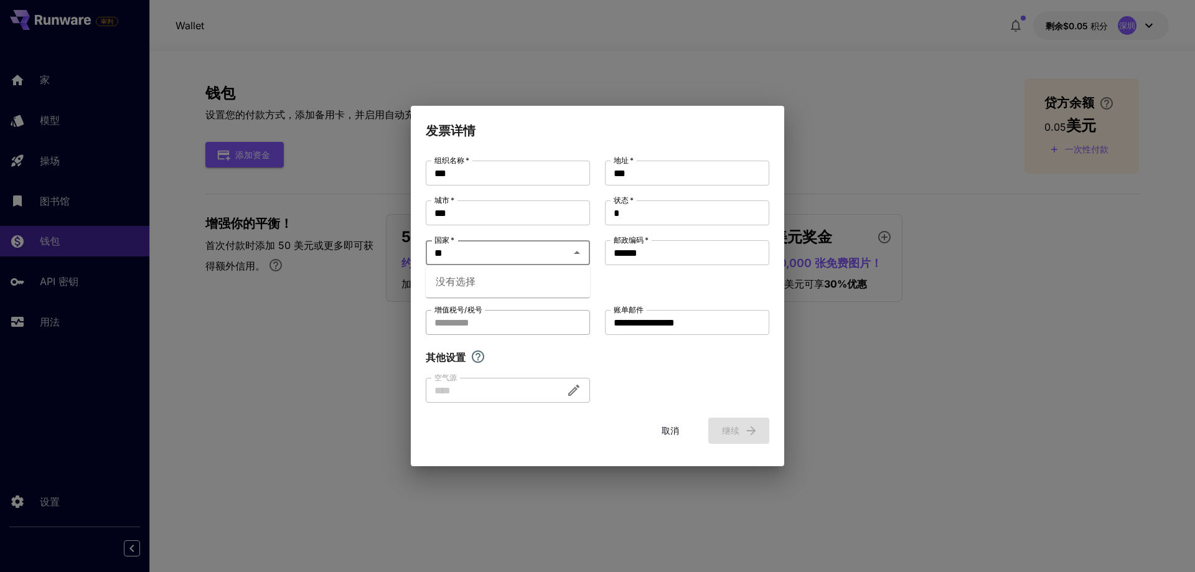
type input "**"
click at [526, 317] on input "增值税号/税号" at bounding box center [508, 322] width 164 height 25
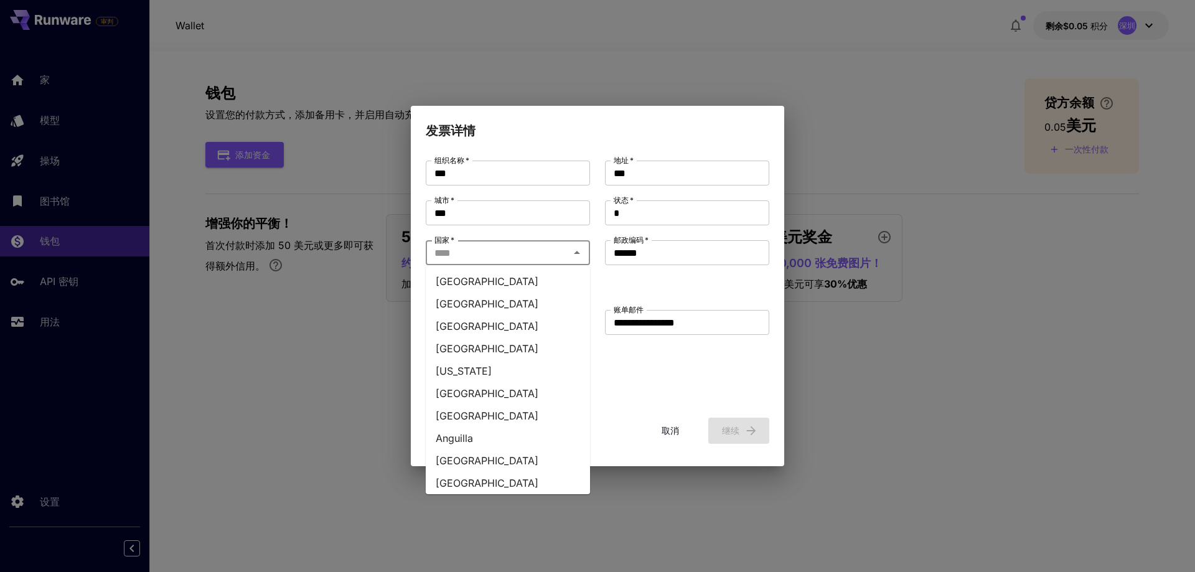
click at [499, 255] on input "国家   *" at bounding box center [497, 252] width 136 height 17
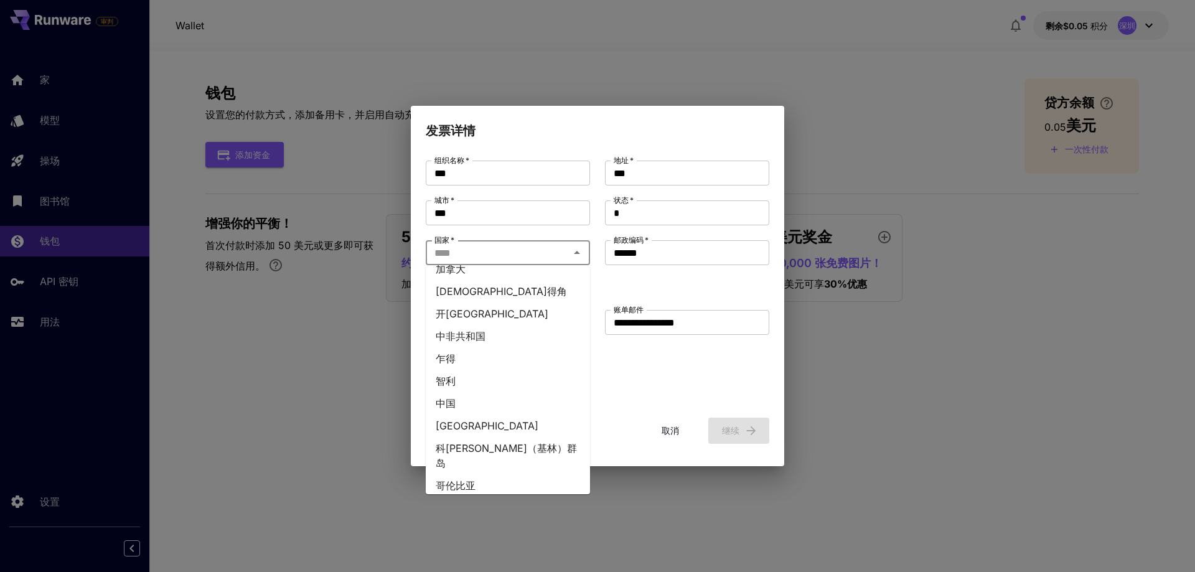
scroll to position [933, 0]
click at [483, 390] on li "中国" at bounding box center [508, 401] width 164 height 22
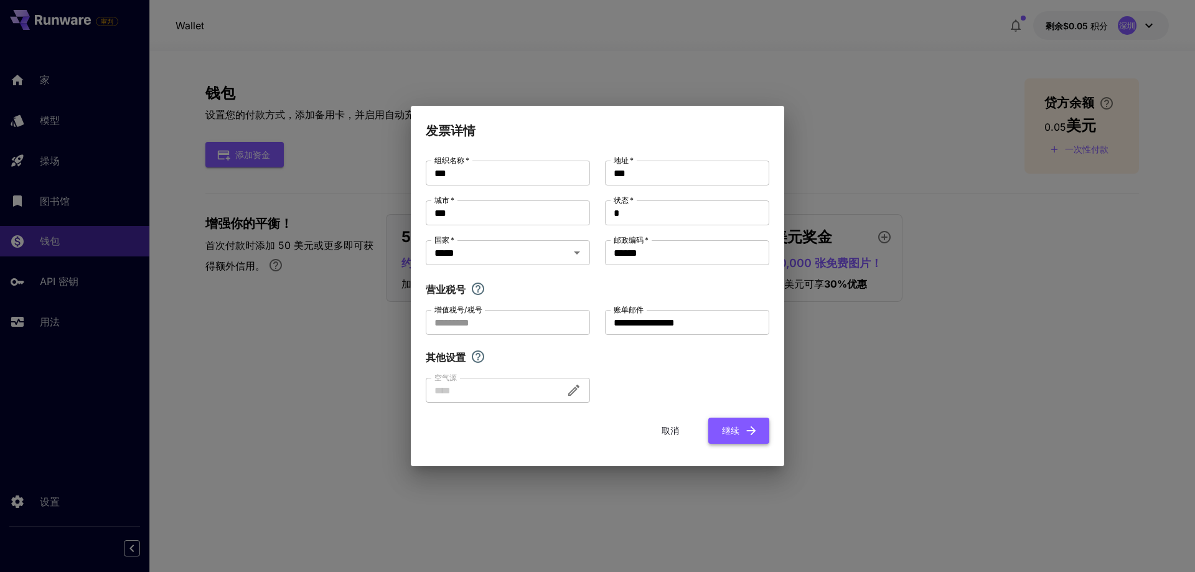
click at [734, 427] on font "继续" at bounding box center [730, 430] width 17 height 11
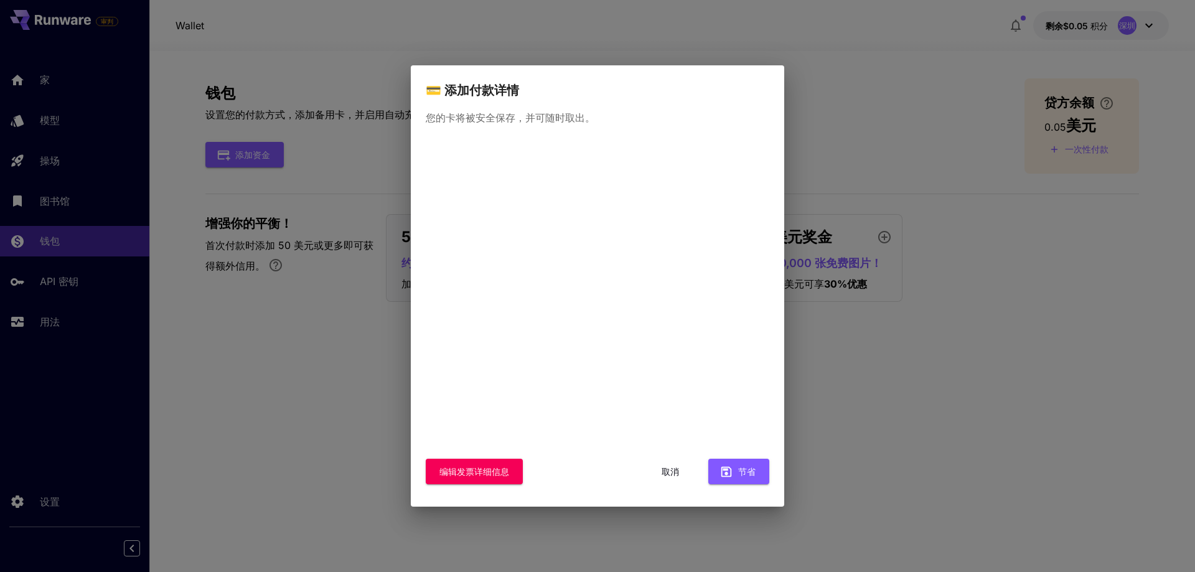
click at [674, 475] on font "取消" at bounding box center [669, 471] width 17 height 11
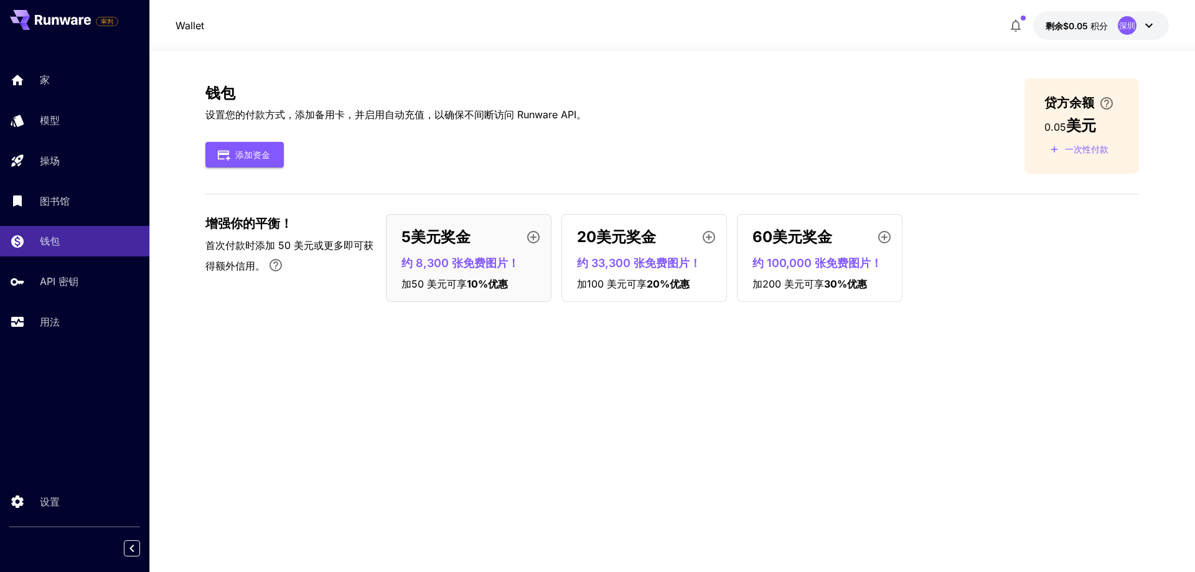
click at [1022, 26] on icon "button" at bounding box center [1015, 25] width 15 height 15
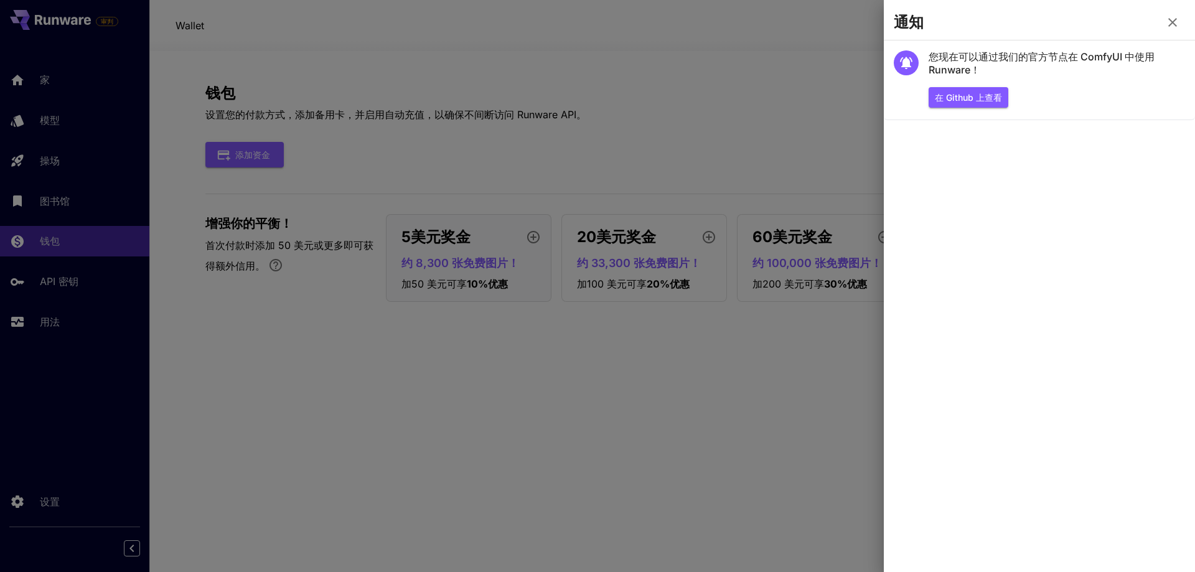
click at [740, 98] on div at bounding box center [597, 286] width 1195 height 572
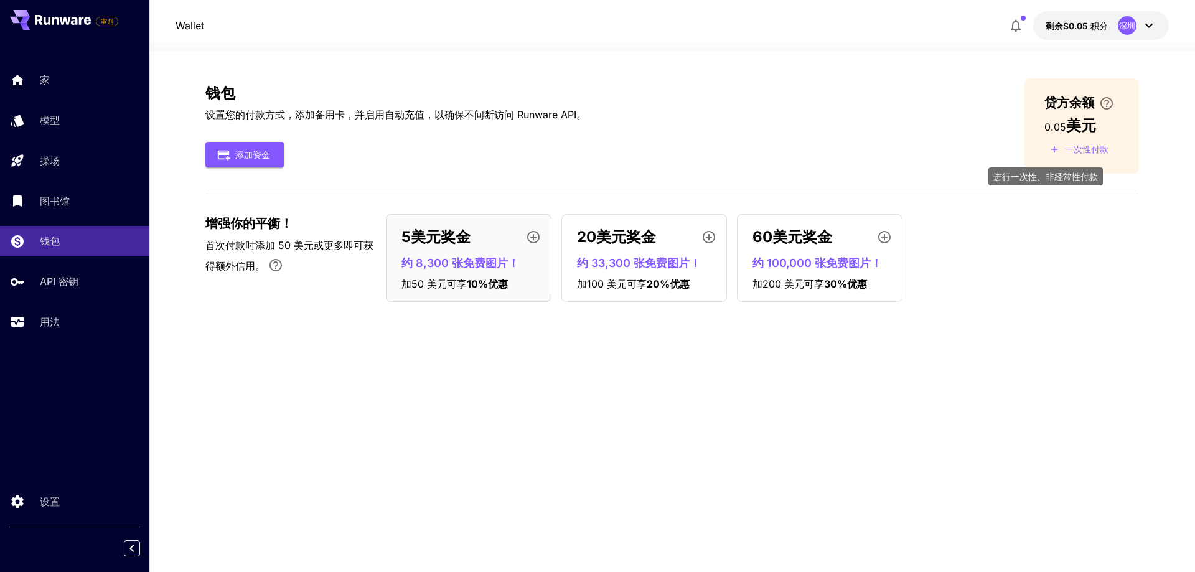
click at [1079, 144] on font "一次性付款" at bounding box center [1087, 149] width 44 height 11
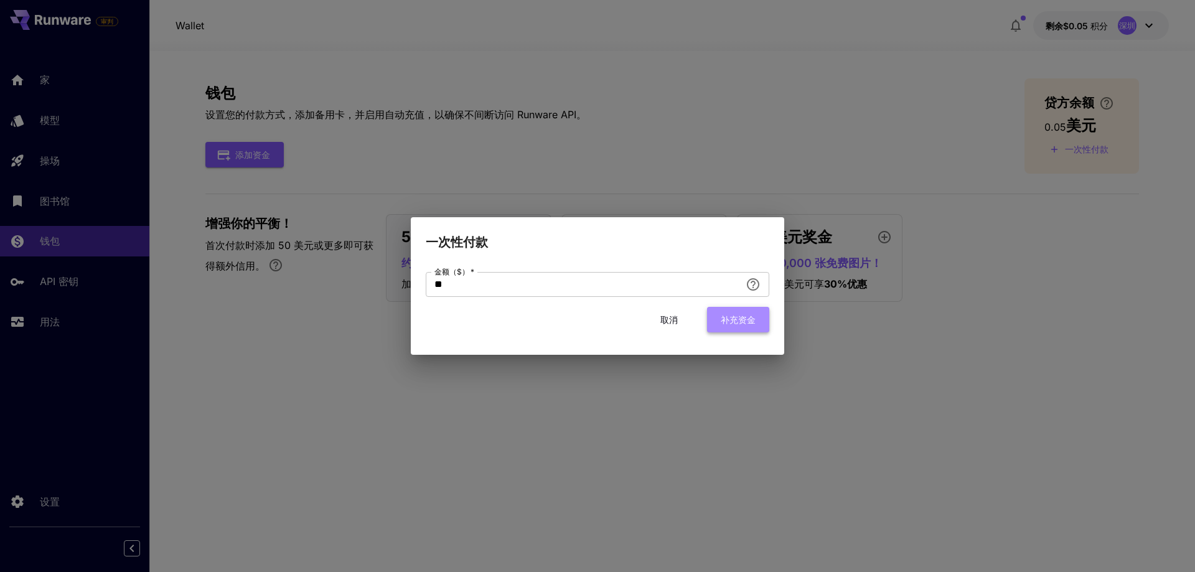
click at [727, 315] on font "补充资金" at bounding box center [738, 319] width 35 height 11
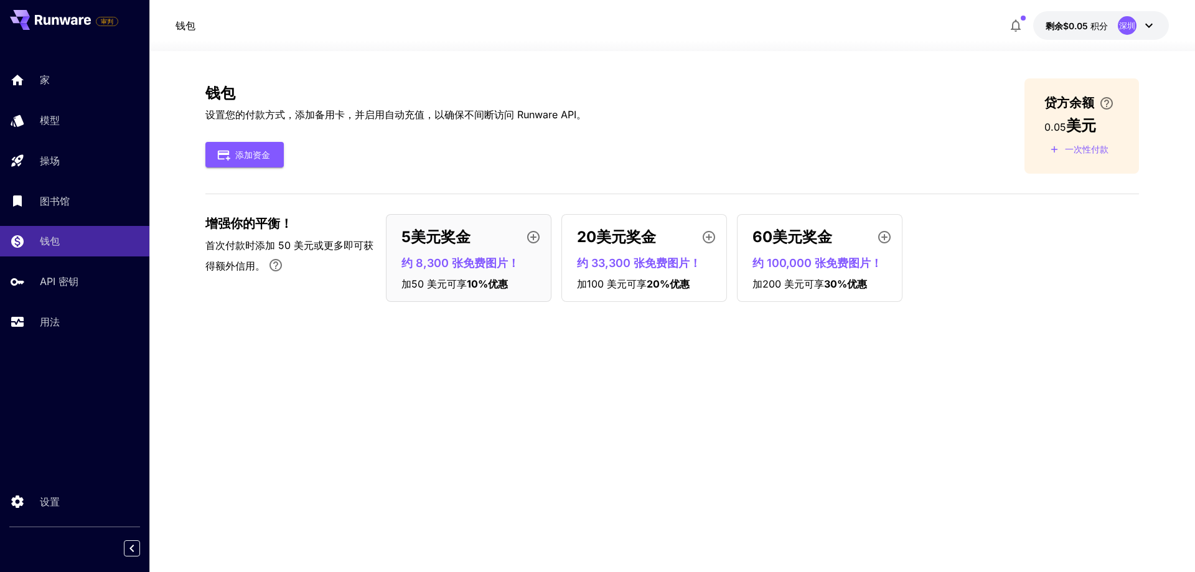
click at [533, 235] on icon "button" at bounding box center [533, 237] width 12 height 12
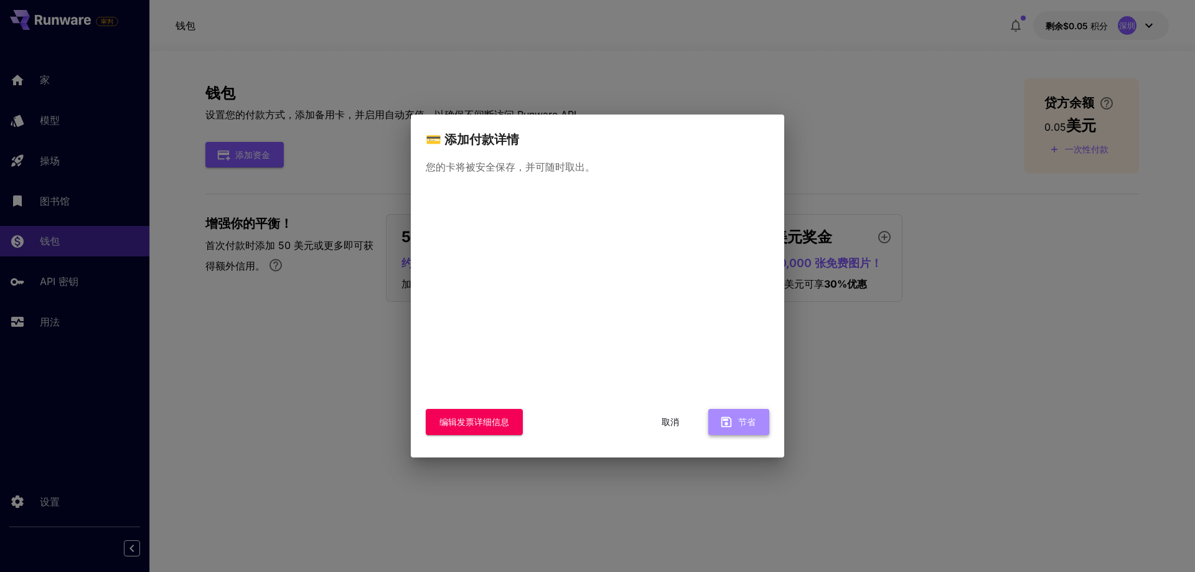
click at [724, 415] on icon "button" at bounding box center [726, 422] width 14 height 14
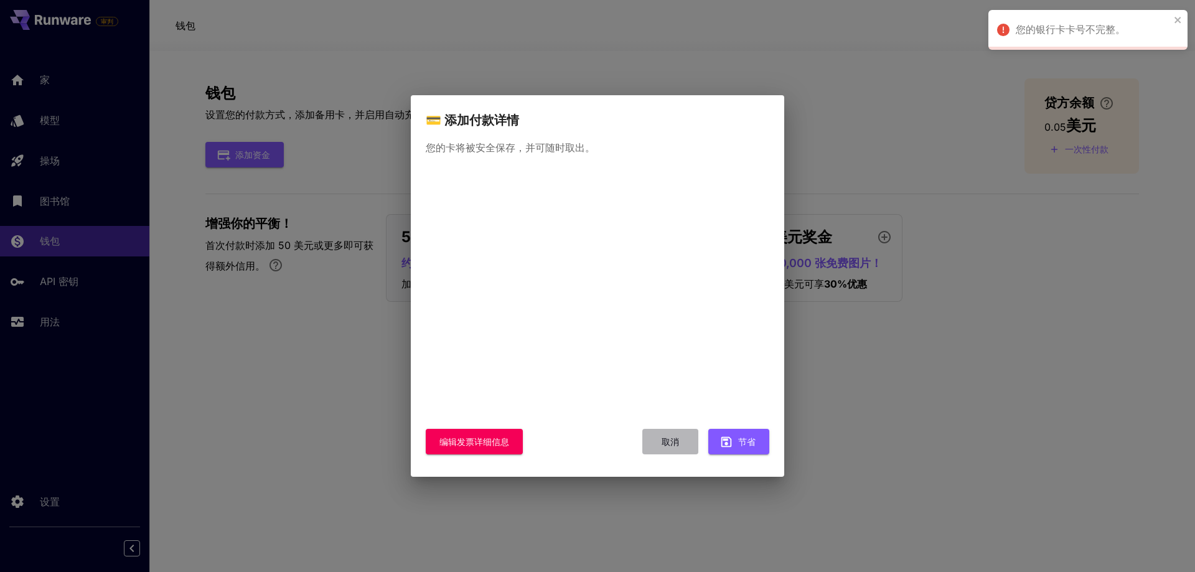
click at [675, 440] on font "取消" at bounding box center [669, 441] width 17 height 11
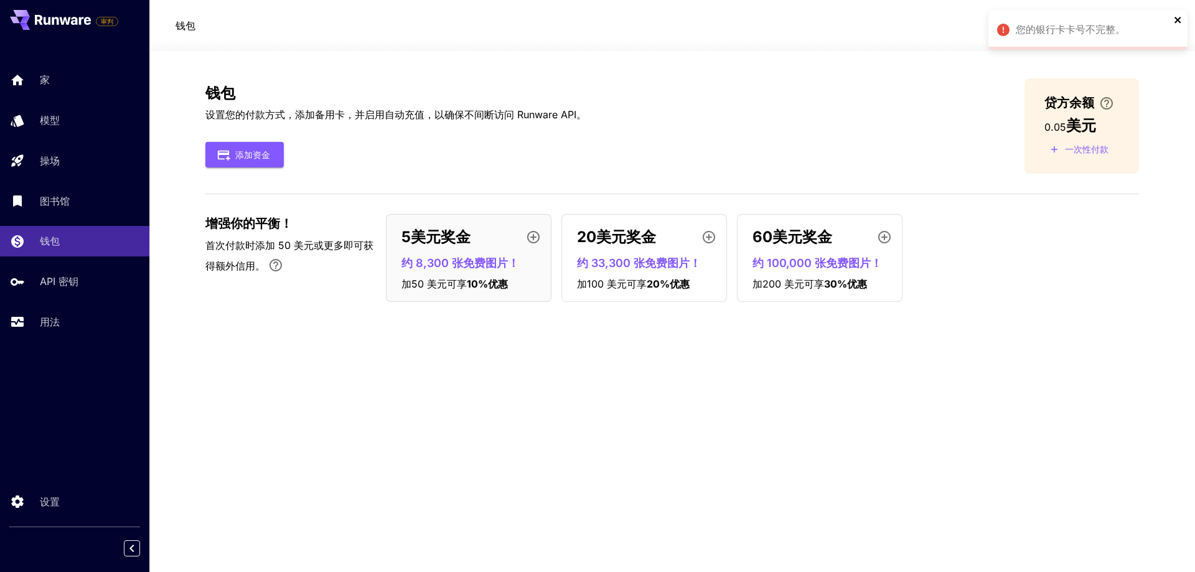
click at [1174, 19] on icon "关闭" at bounding box center [1178, 20] width 9 height 10
